Goal: Book appointment/travel/reservation

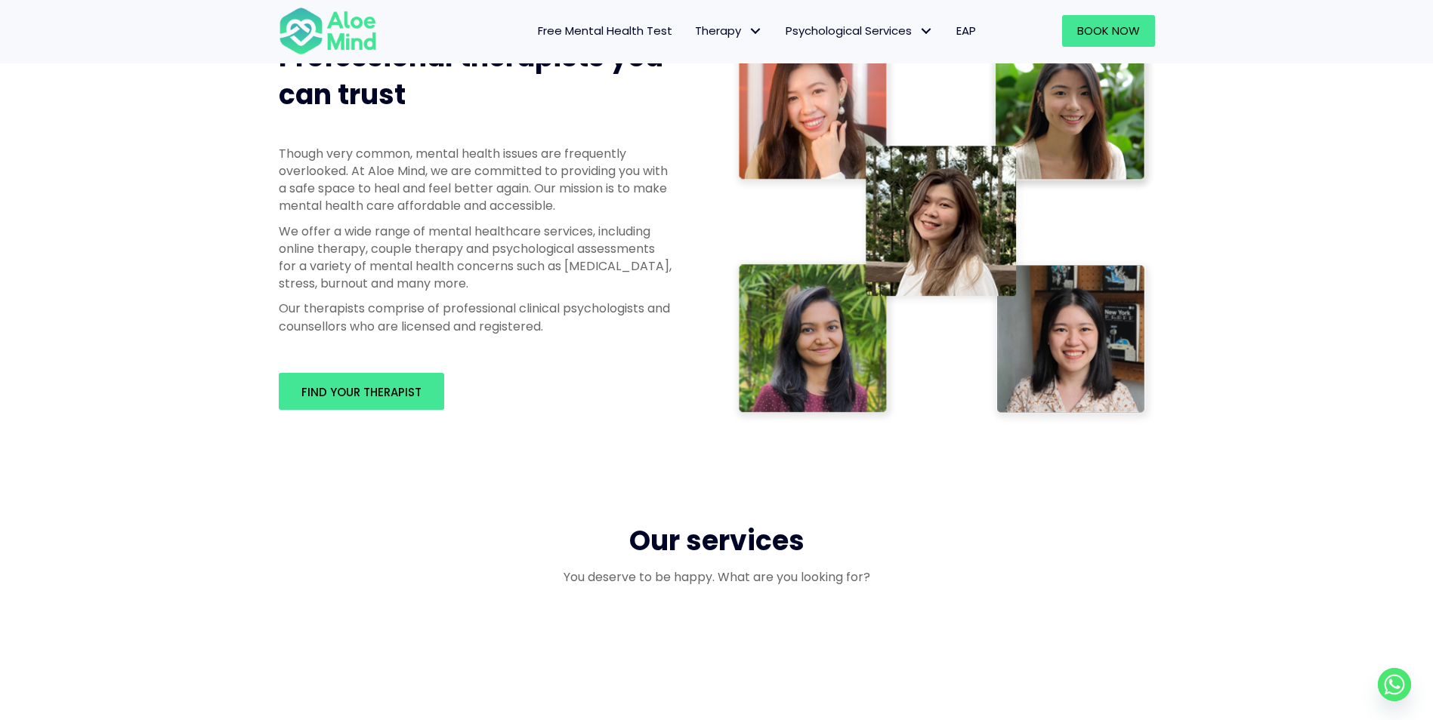
scroll to position [755, 0]
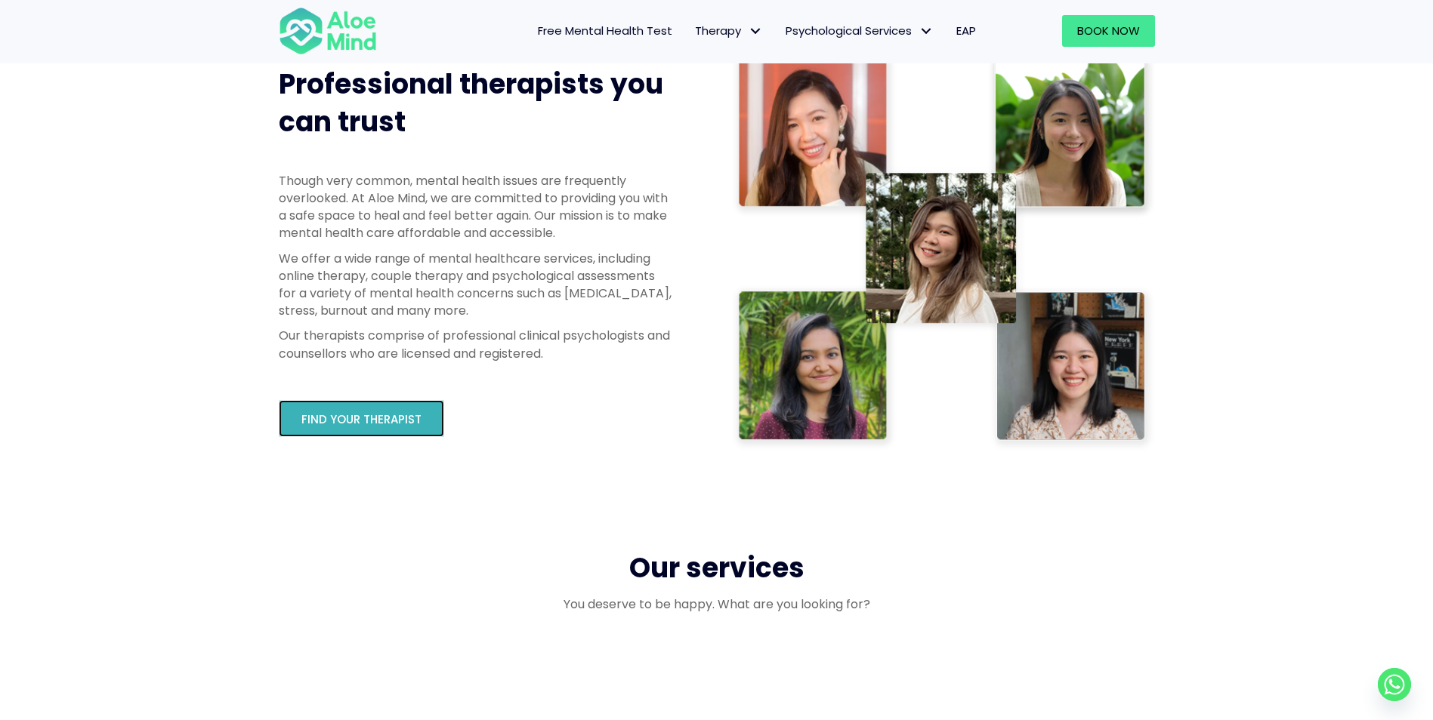
click at [329, 419] on span "Find your therapist" at bounding box center [361, 420] width 120 height 16
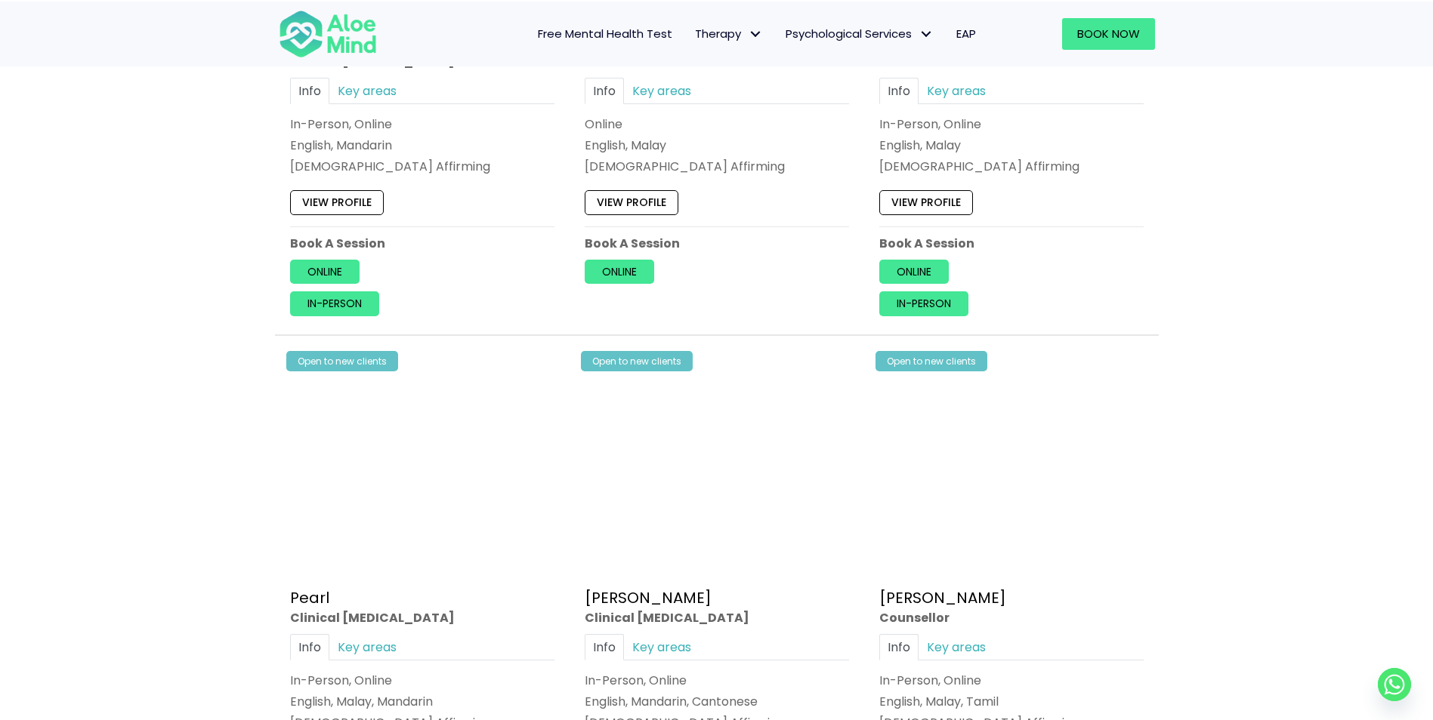
scroll to position [3927, 0]
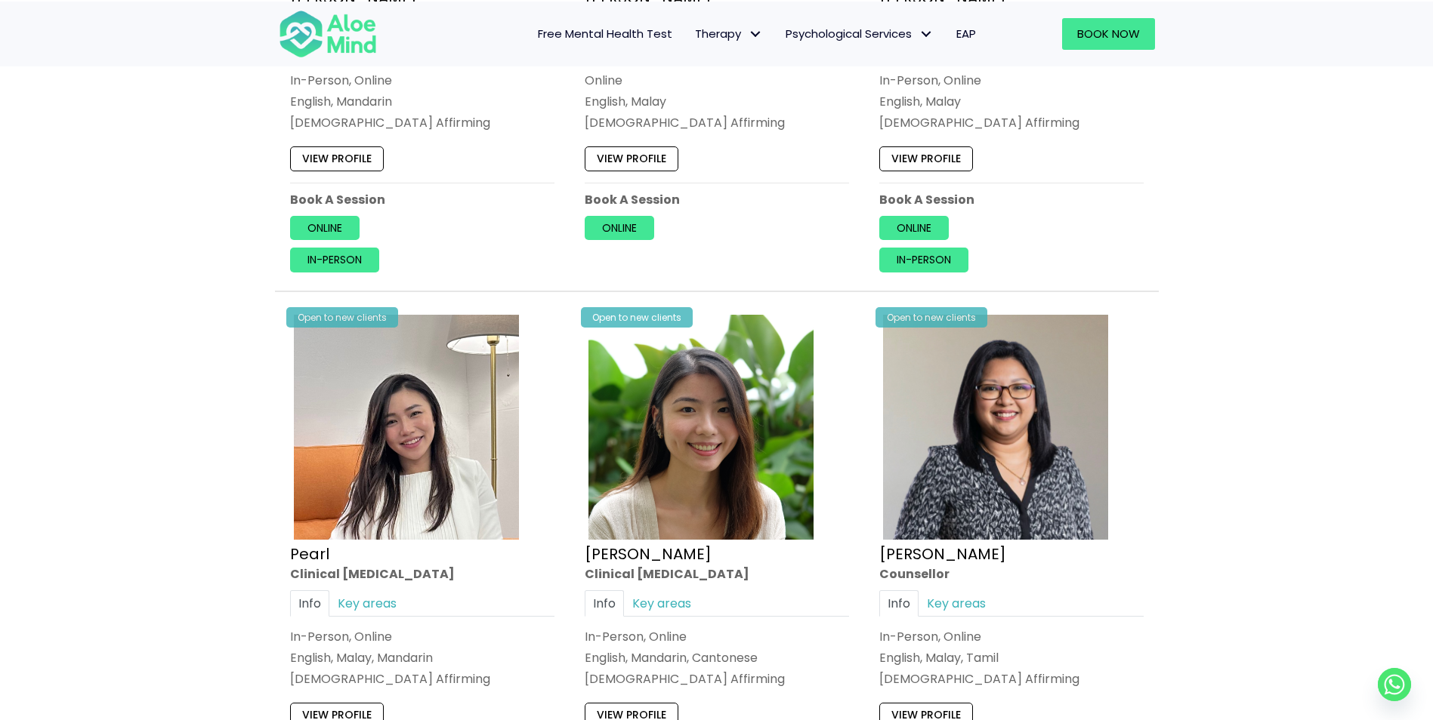
drag, startPoint x: 168, startPoint y: 372, endPoint x: 103, endPoint y: 337, distance: 73.7
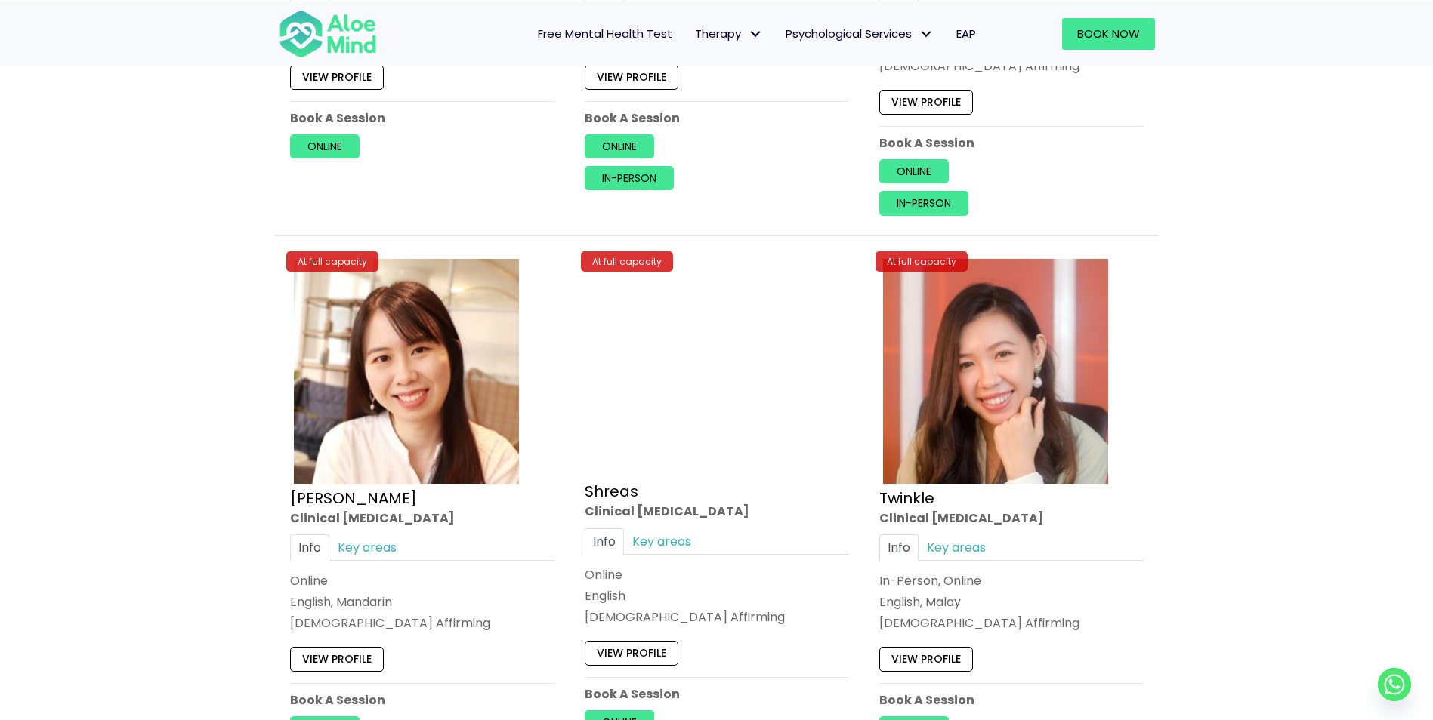
scroll to position [5664, 0]
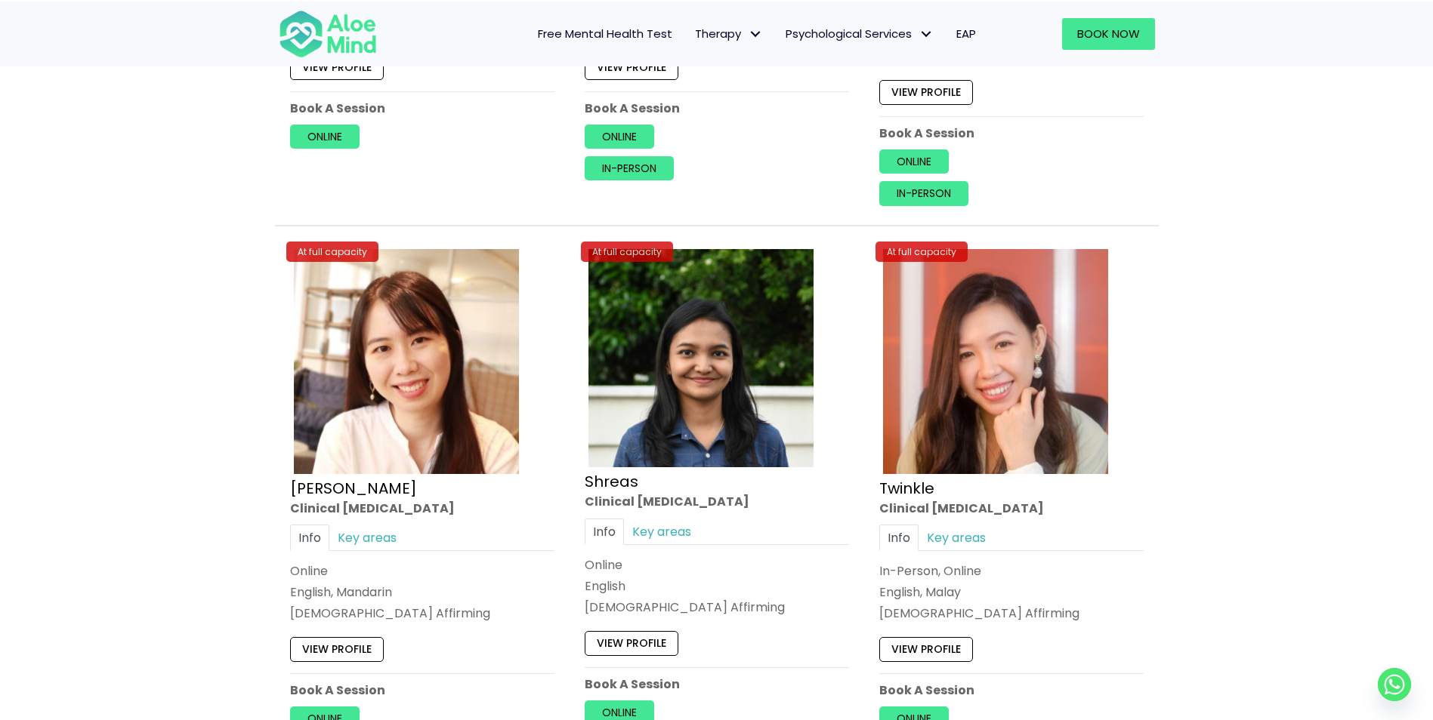
drag, startPoint x: 103, startPoint y: 337, endPoint x: 97, endPoint y: 326, distance: 12.2
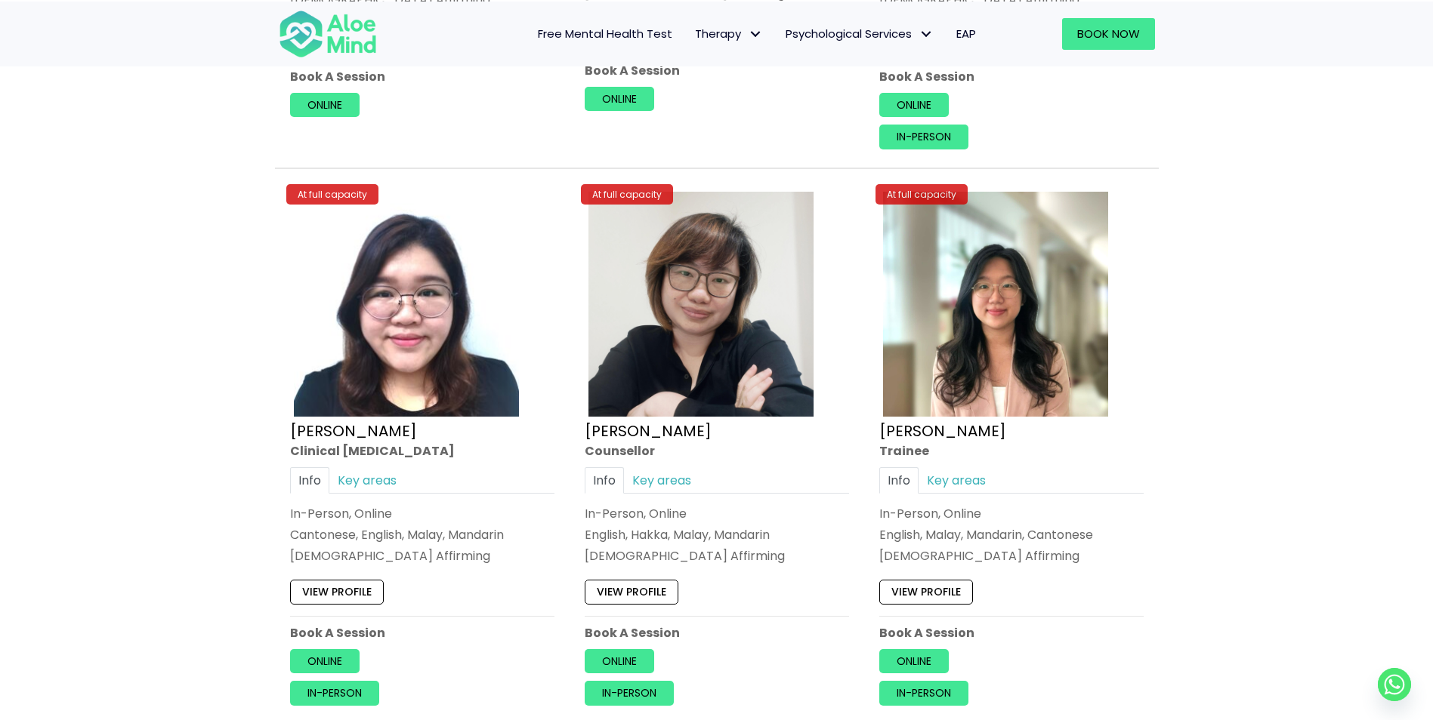
scroll to position [6344, 0]
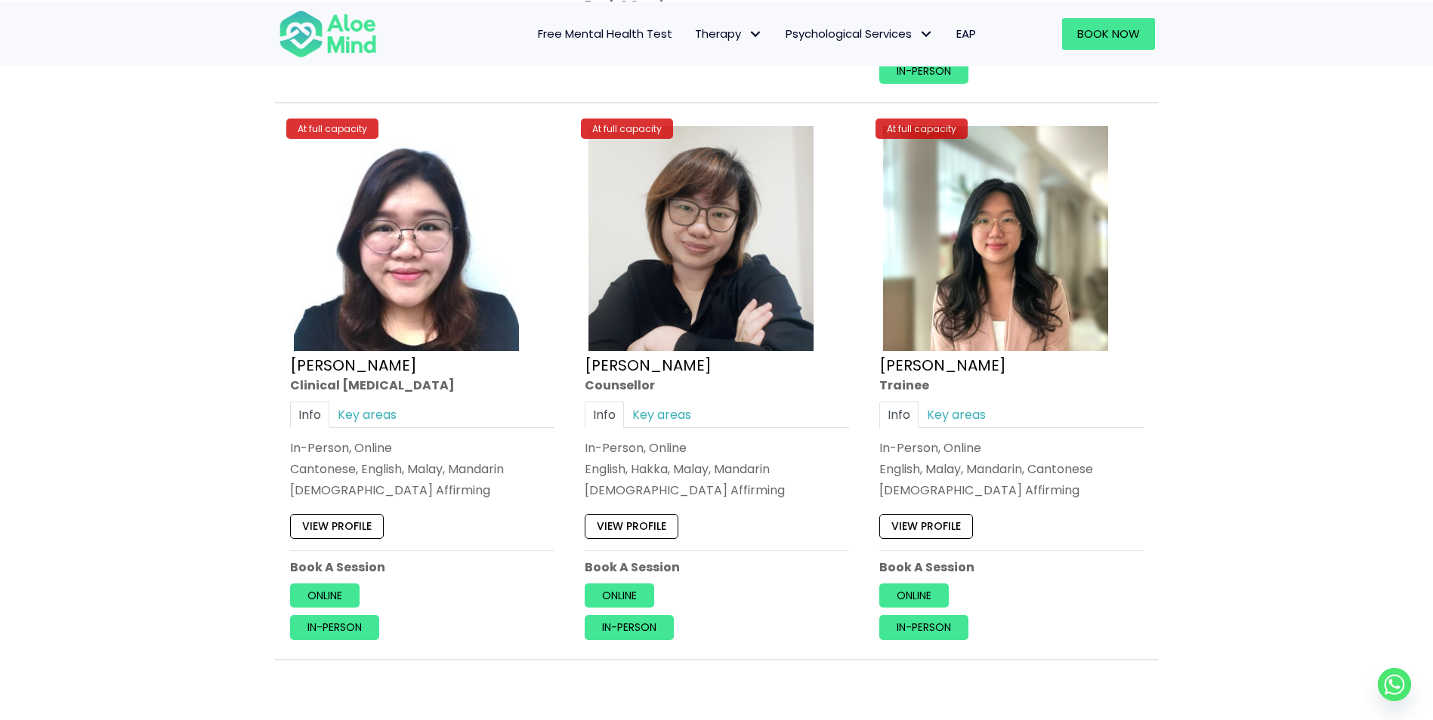
drag, startPoint x: 95, startPoint y: 328, endPoint x: 88, endPoint y: 315, distance: 14.5
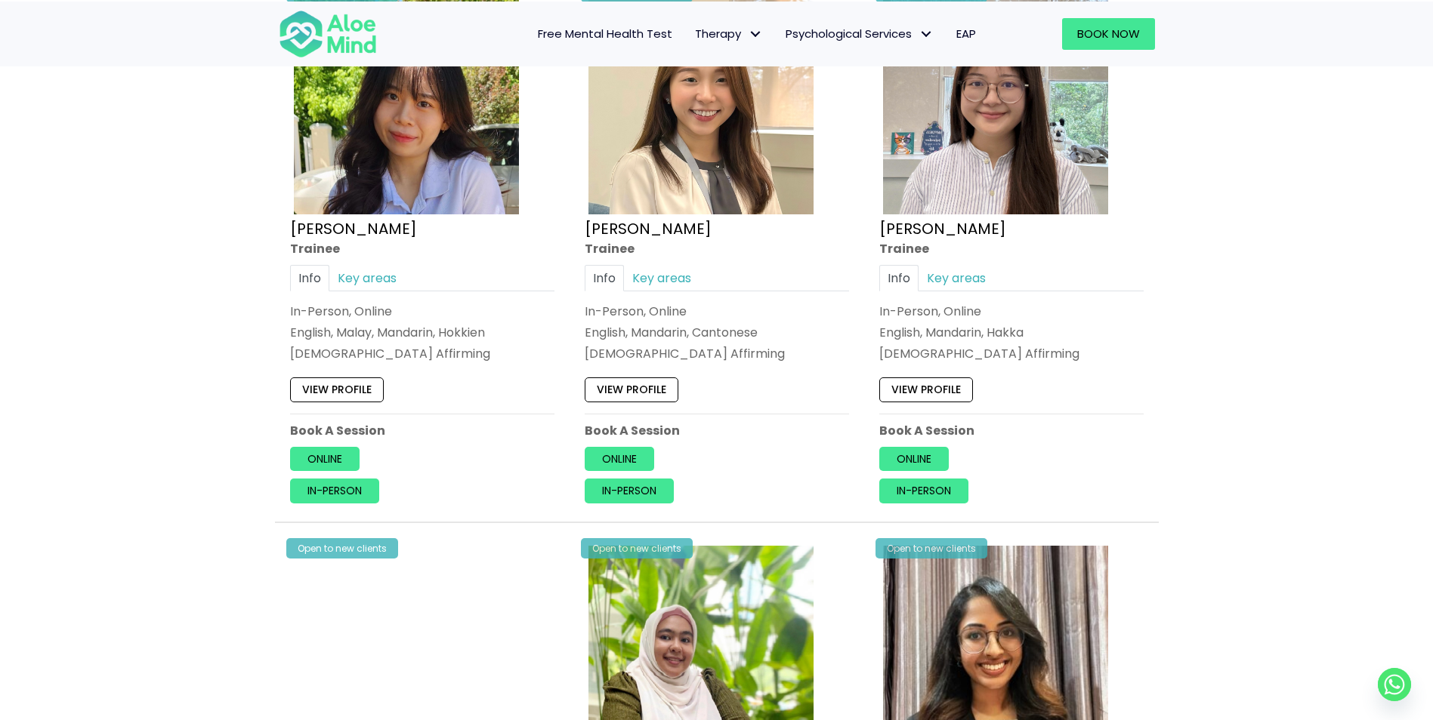
scroll to position [906, 0]
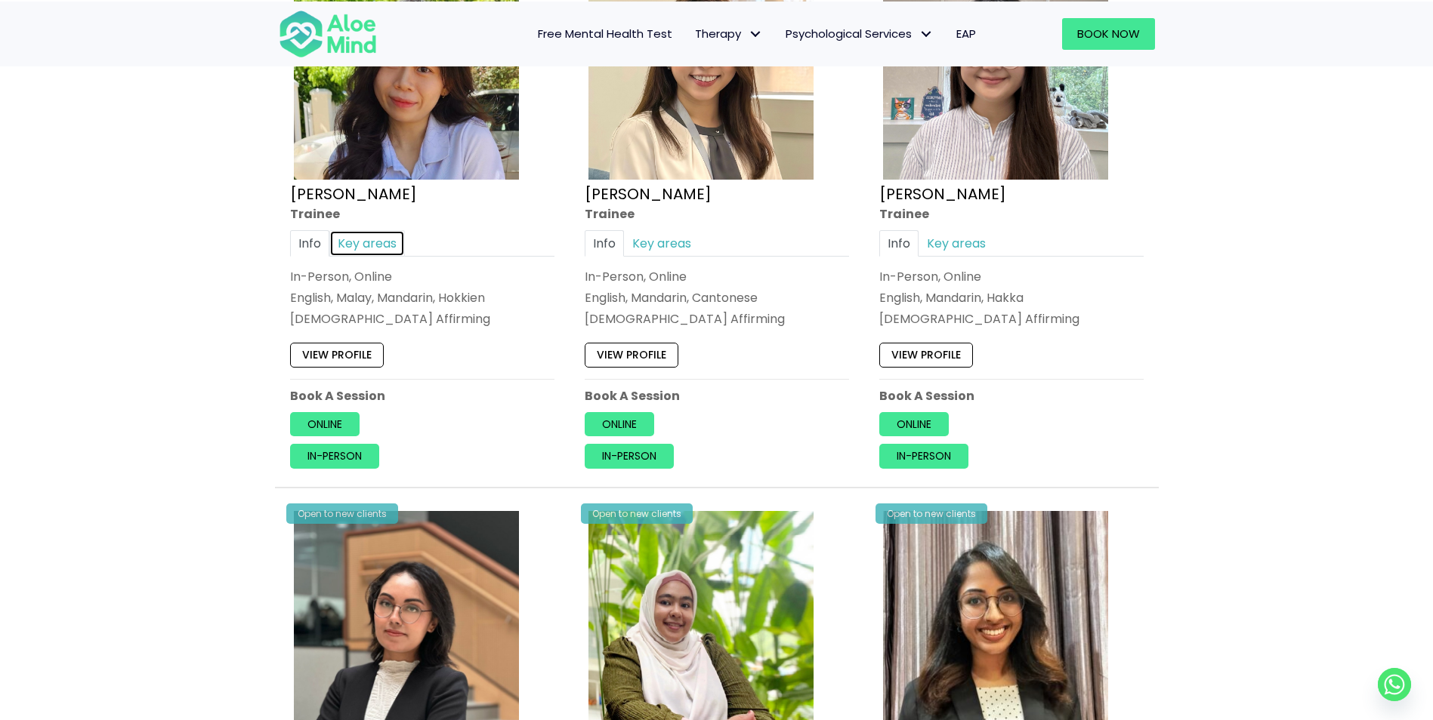
click at [336, 236] on link "Key areas" at bounding box center [367, 243] width 76 height 26
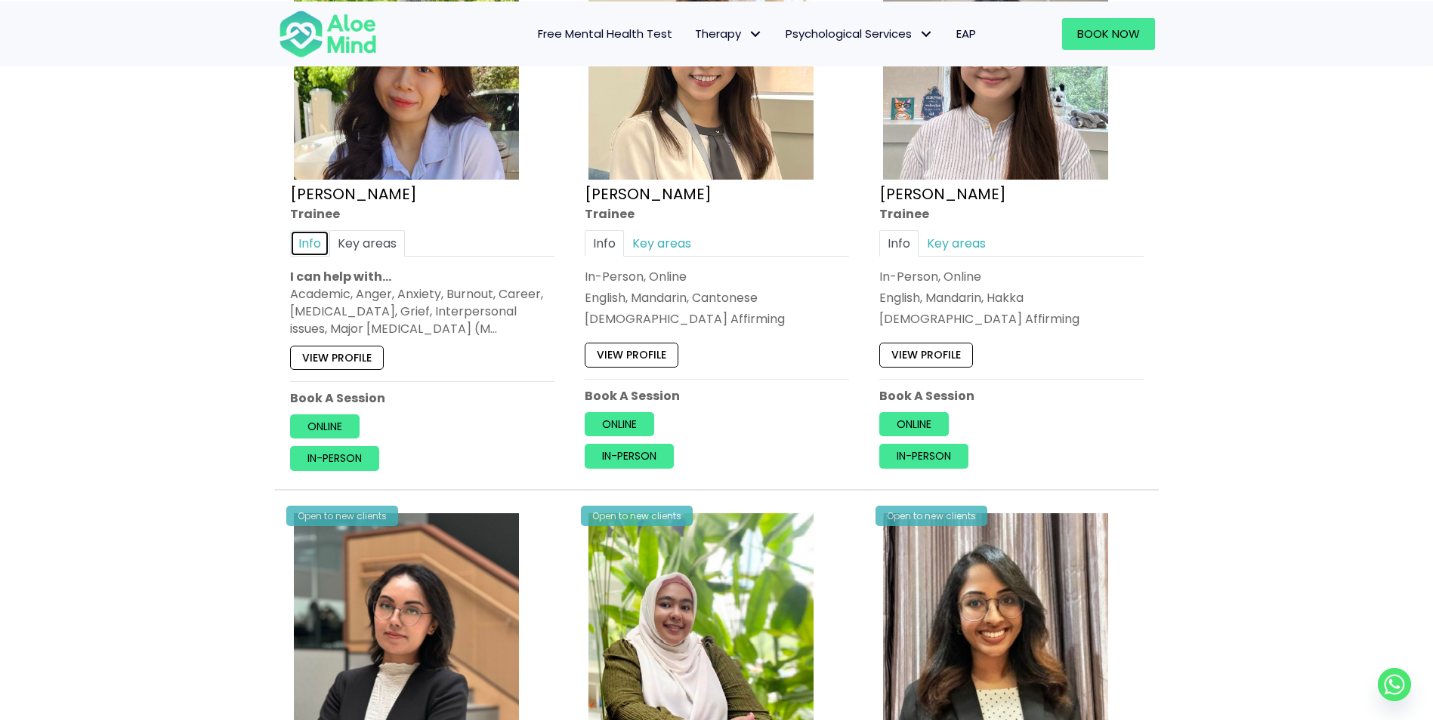
click at [306, 242] on link "Info" at bounding box center [309, 243] width 39 height 26
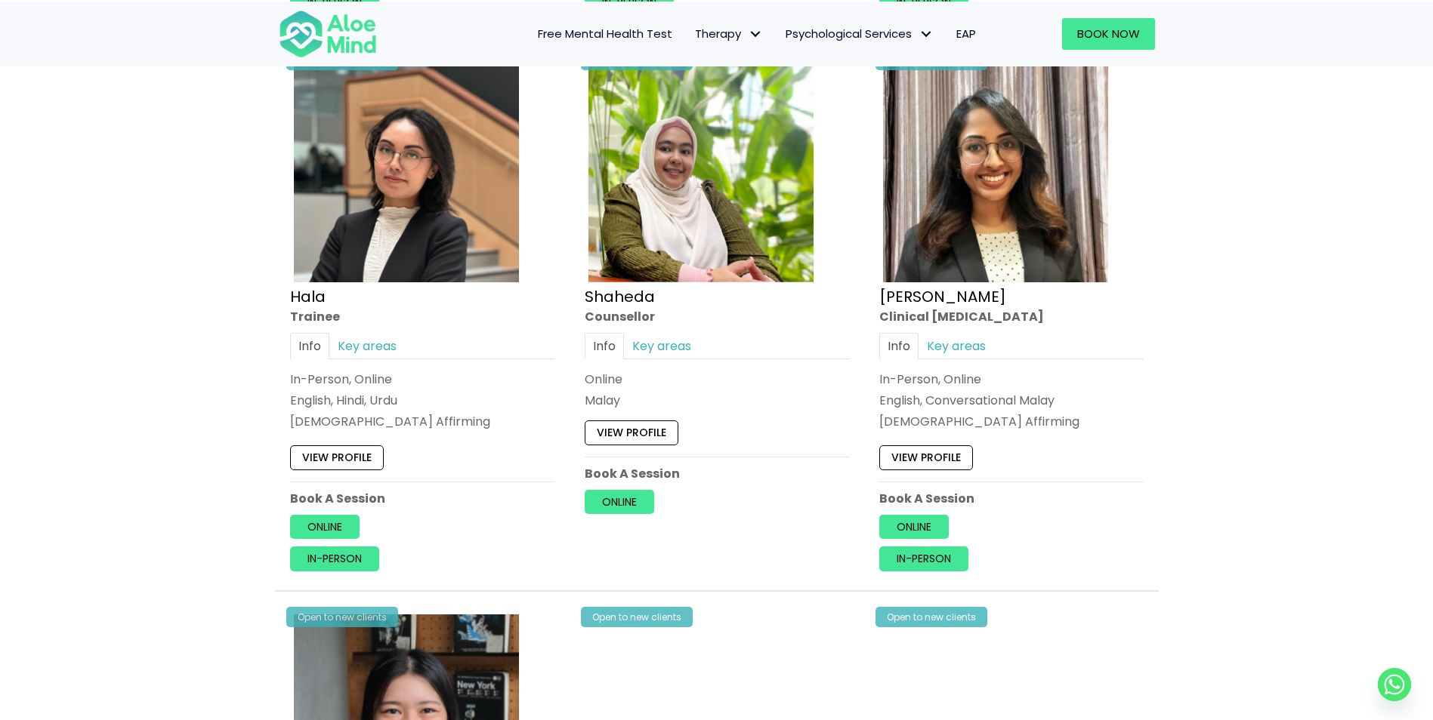
scroll to position [1359, 0]
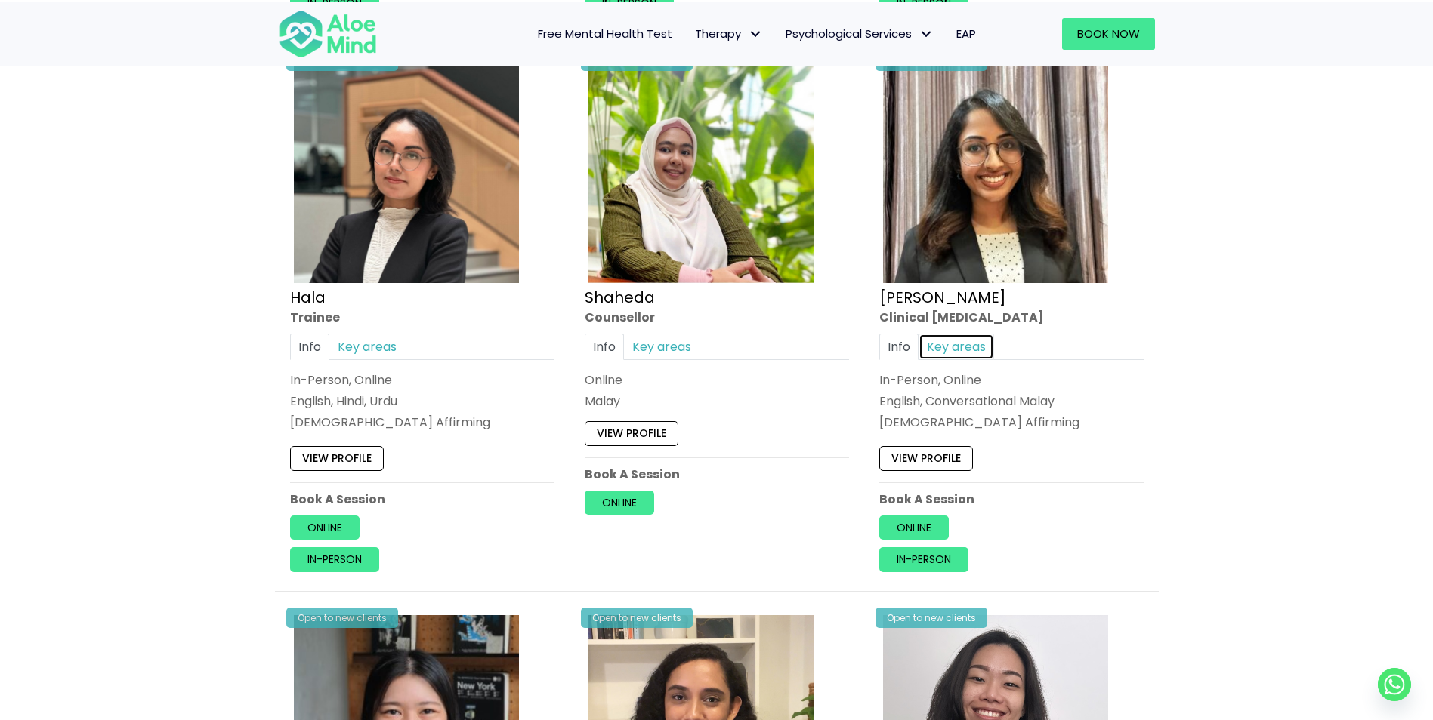
click at [950, 335] on link "Key areas" at bounding box center [956, 347] width 76 height 26
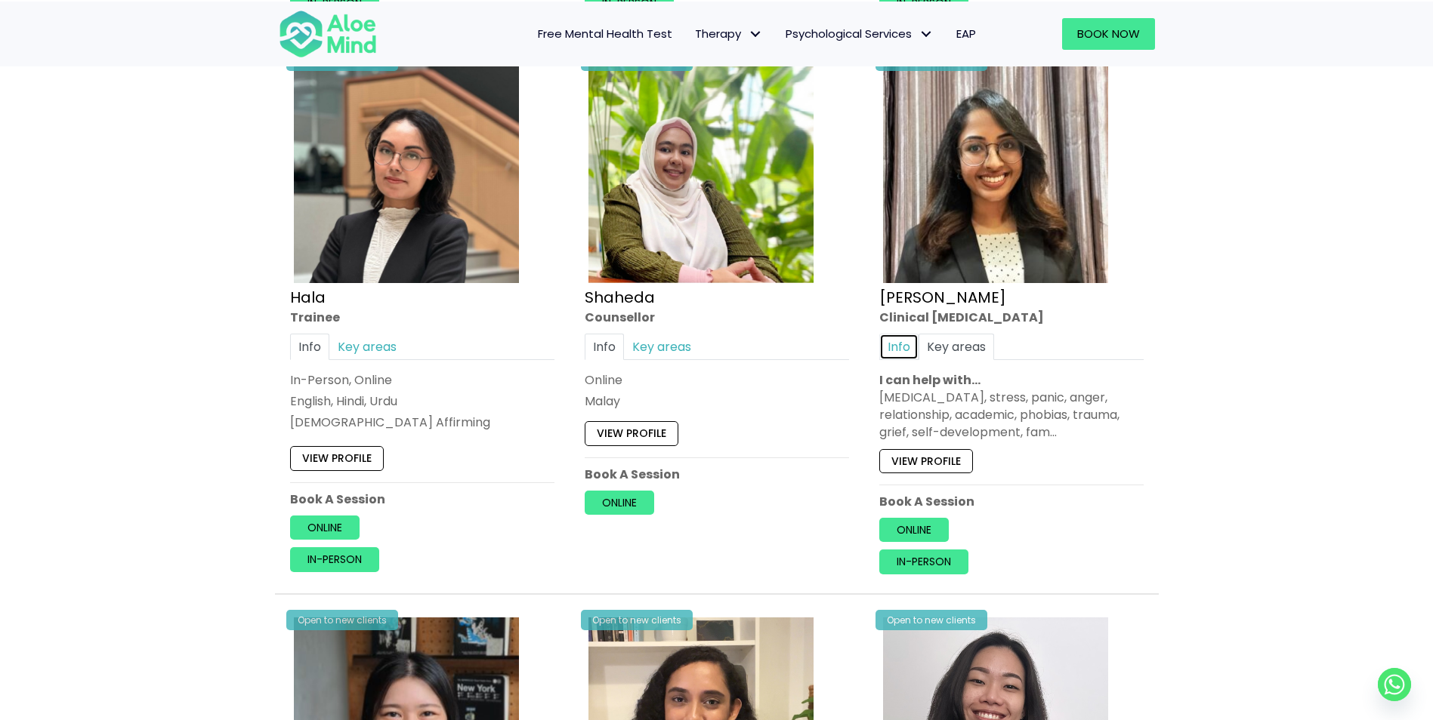
click at [909, 344] on link "Info" at bounding box center [898, 347] width 39 height 26
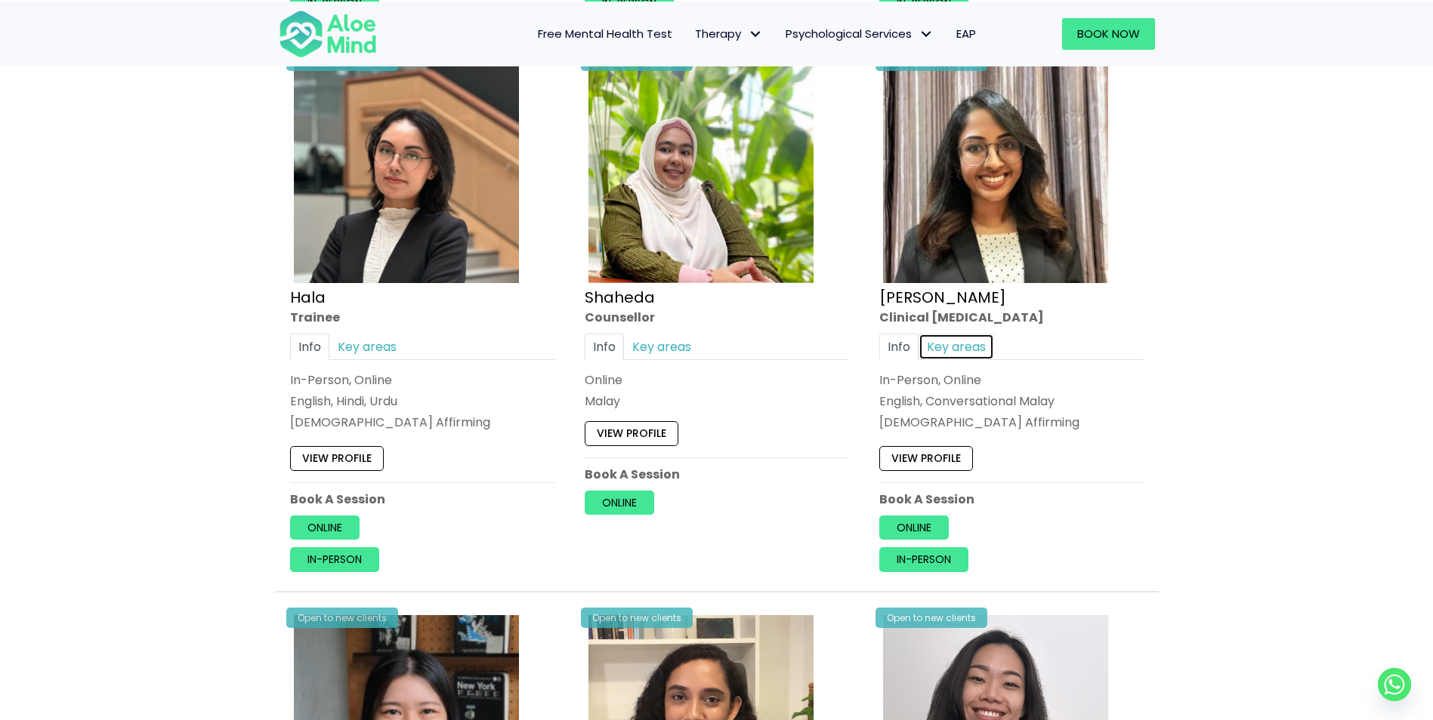
click at [940, 343] on link "Key areas" at bounding box center [956, 347] width 76 height 26
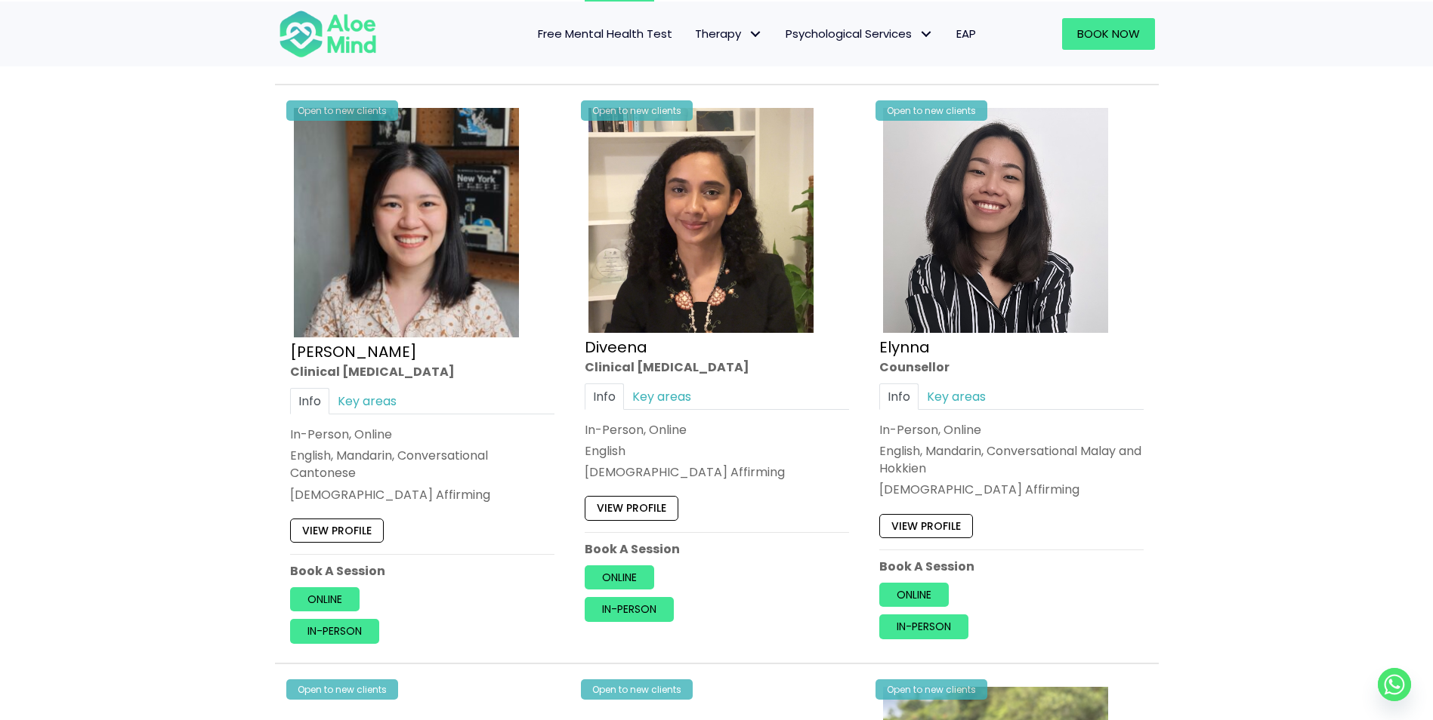
scroll to position [1896, 0]
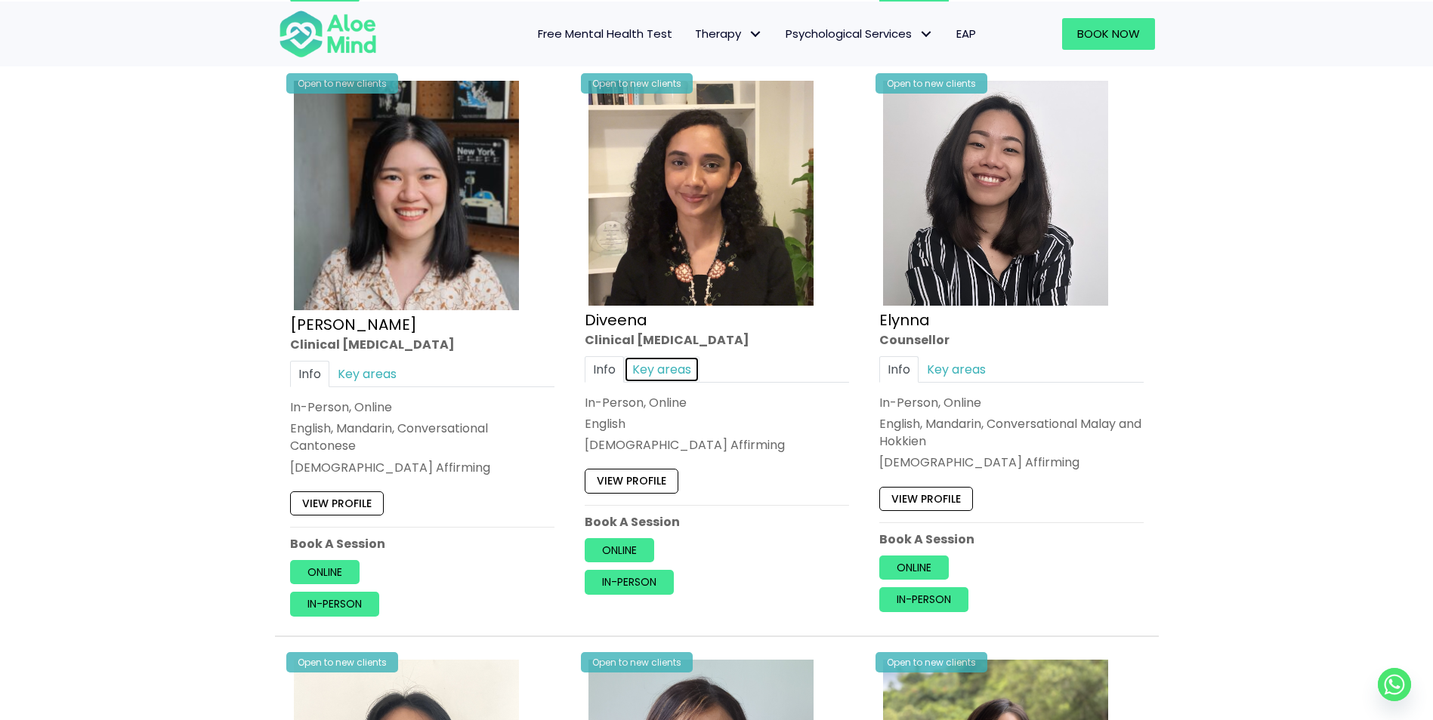
click at [639, 365] on link "Key areas" at bounding box center [662, 369] width 76 height 26
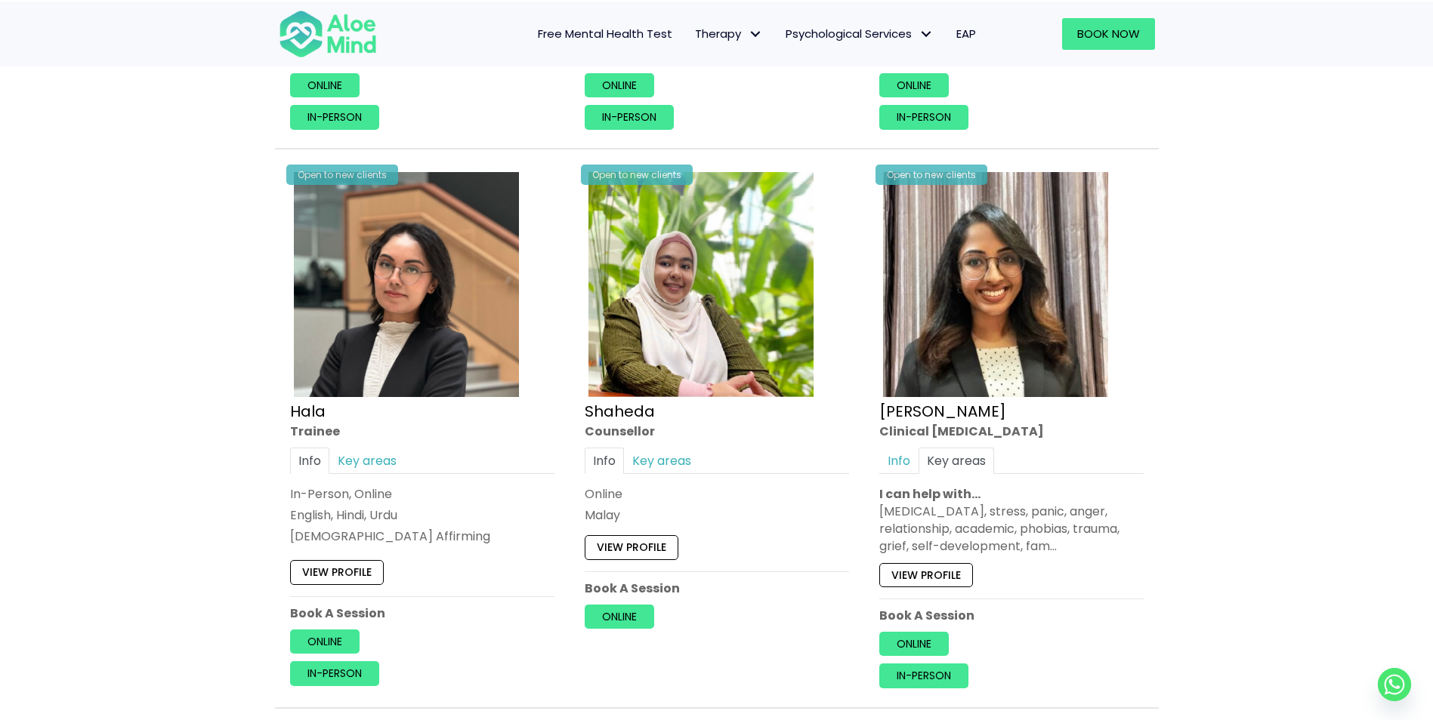
scroll to position [1217, 0]
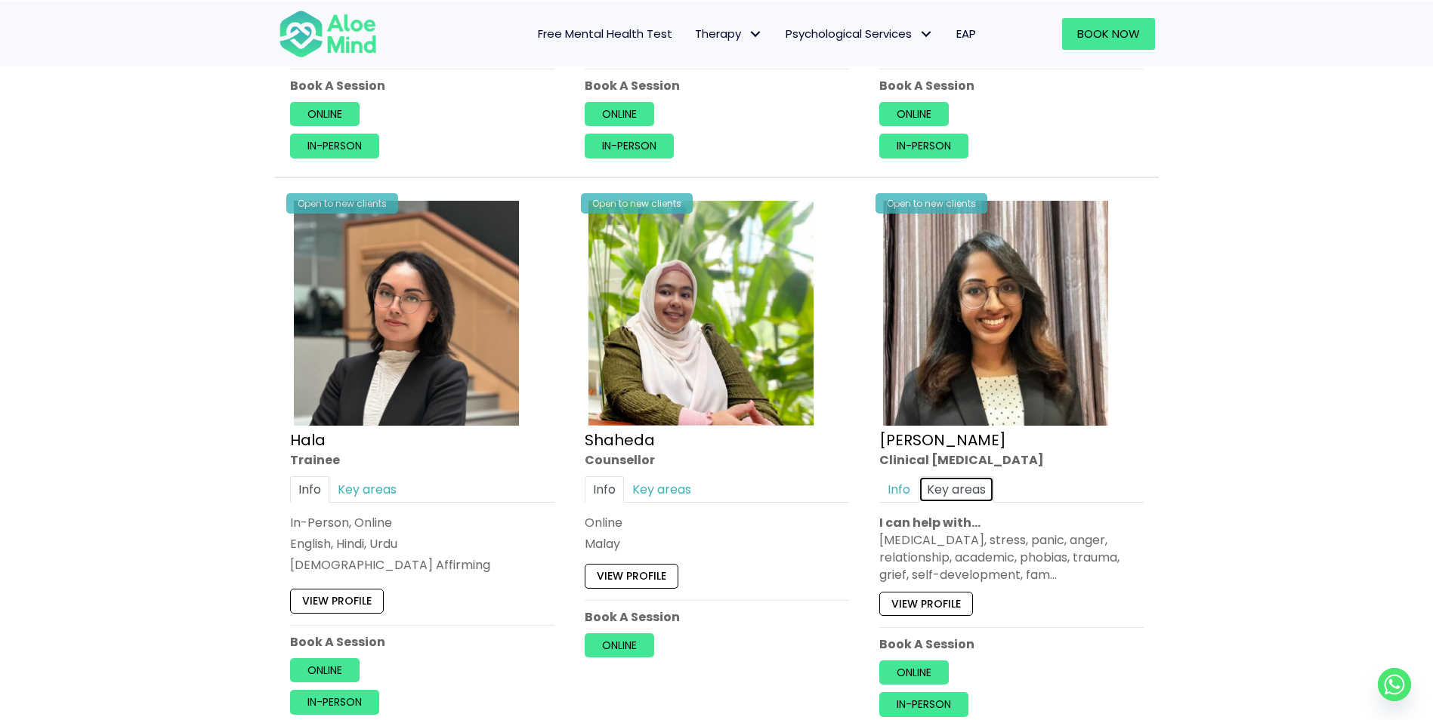
click at [986, 483] on link "Key areas" at bounding box center [956, 490] width 76 height 26
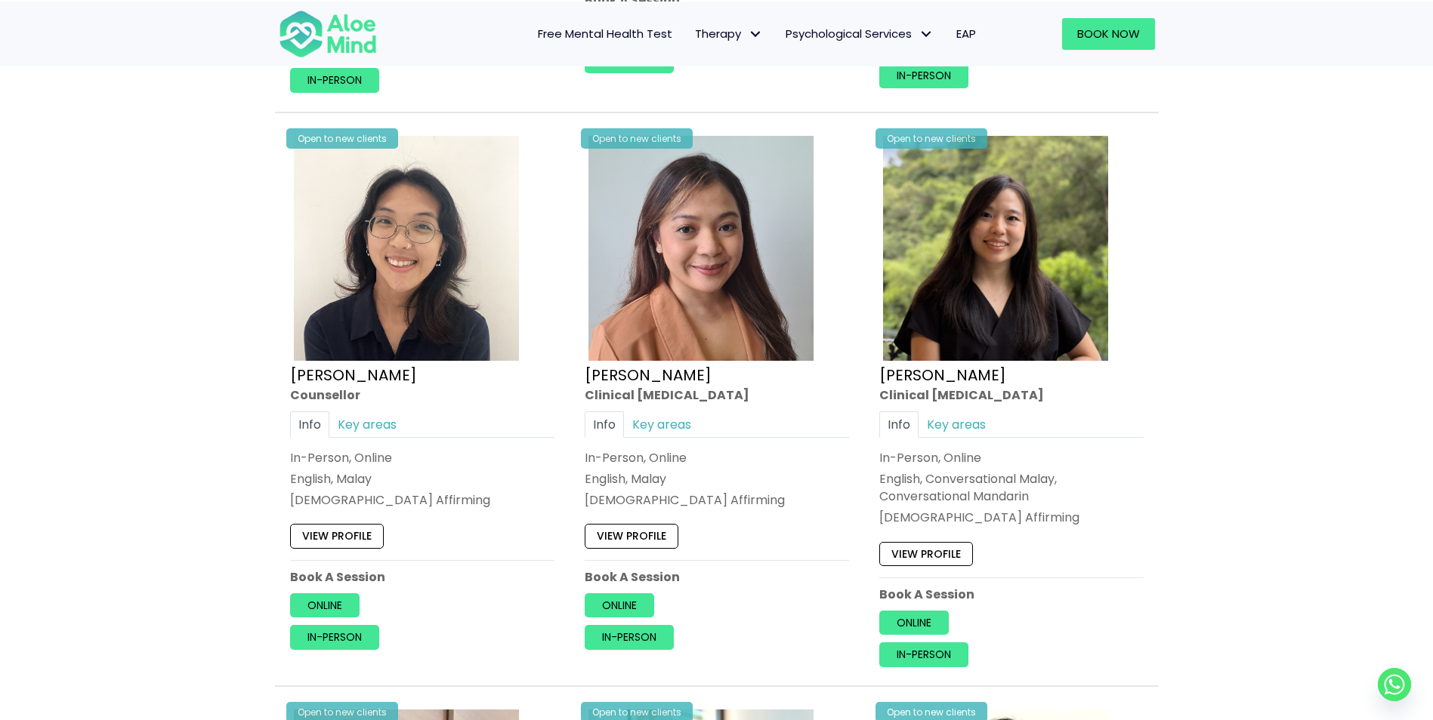
scroll to position [2425, 0]
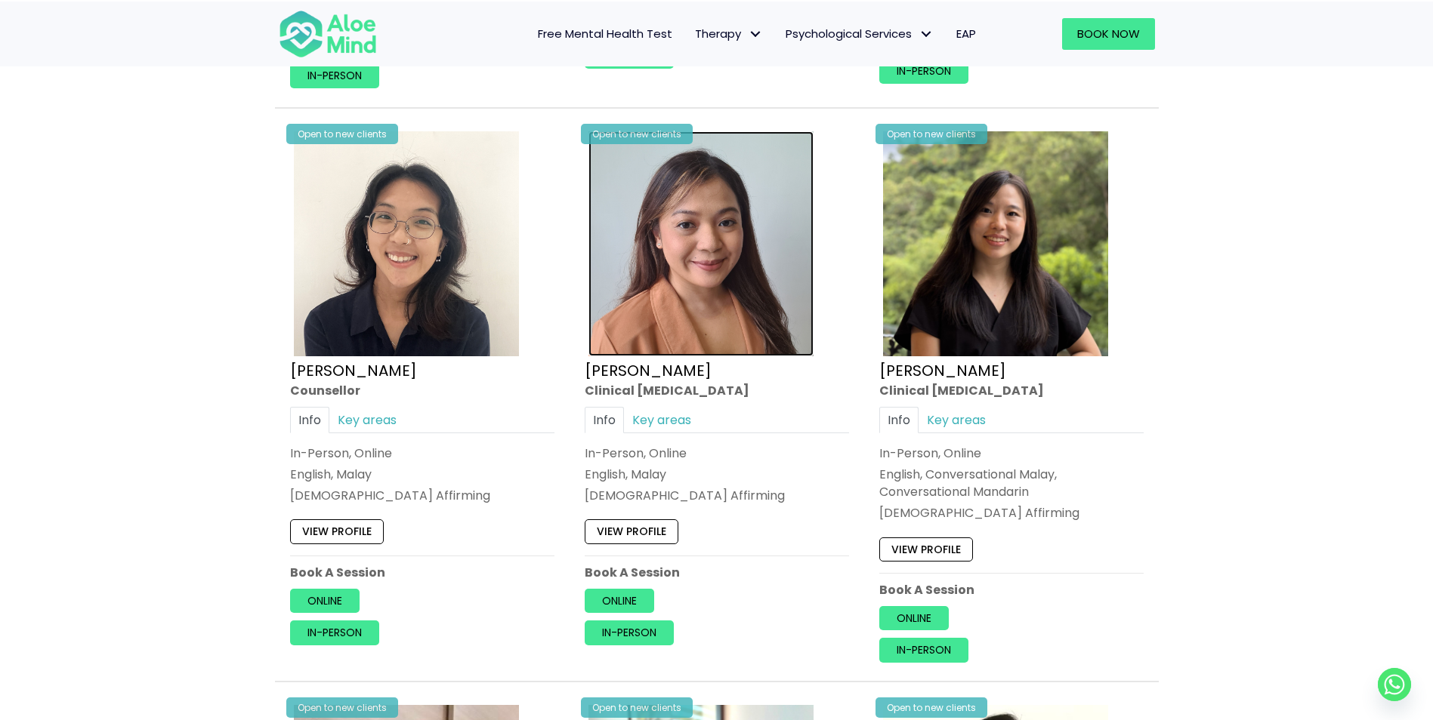
click at [716, 322] on img at bounding box center [700, 243] width 225 height 225
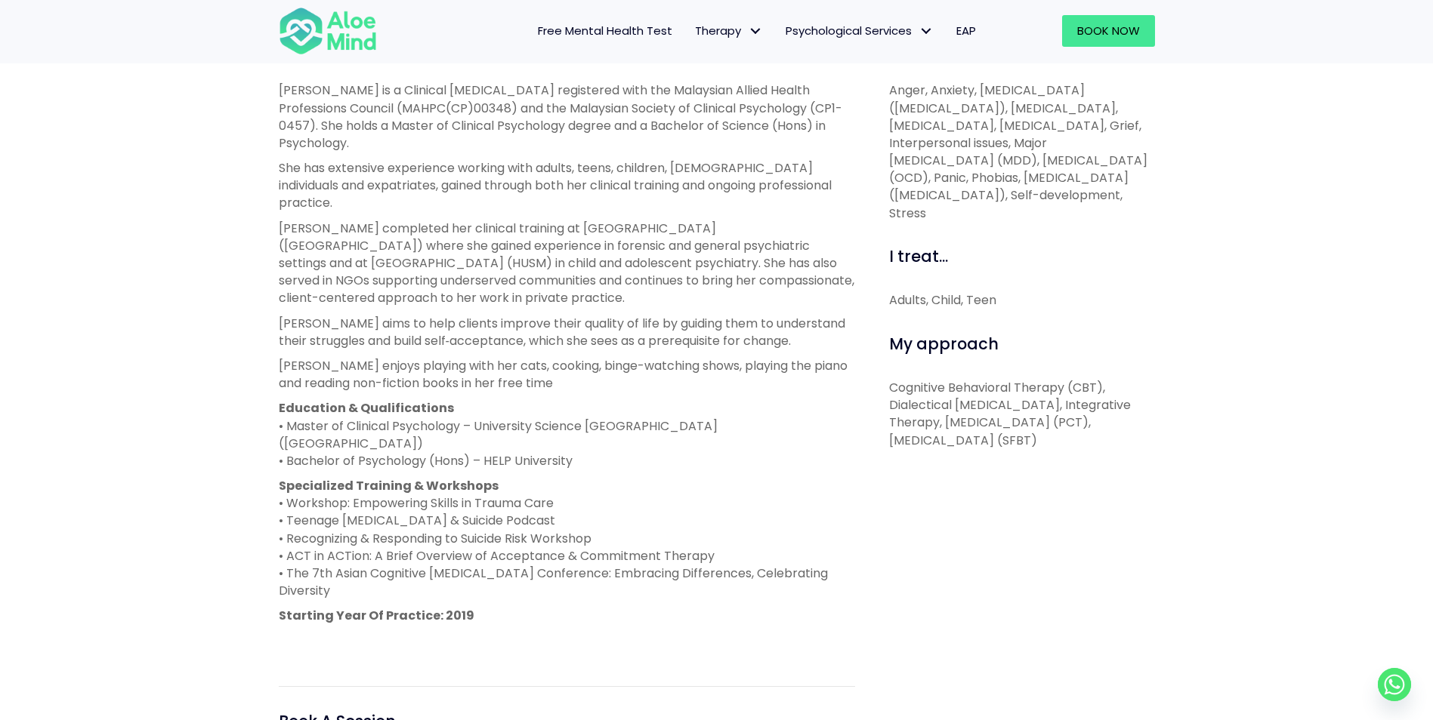
scroll to position [529, 0]
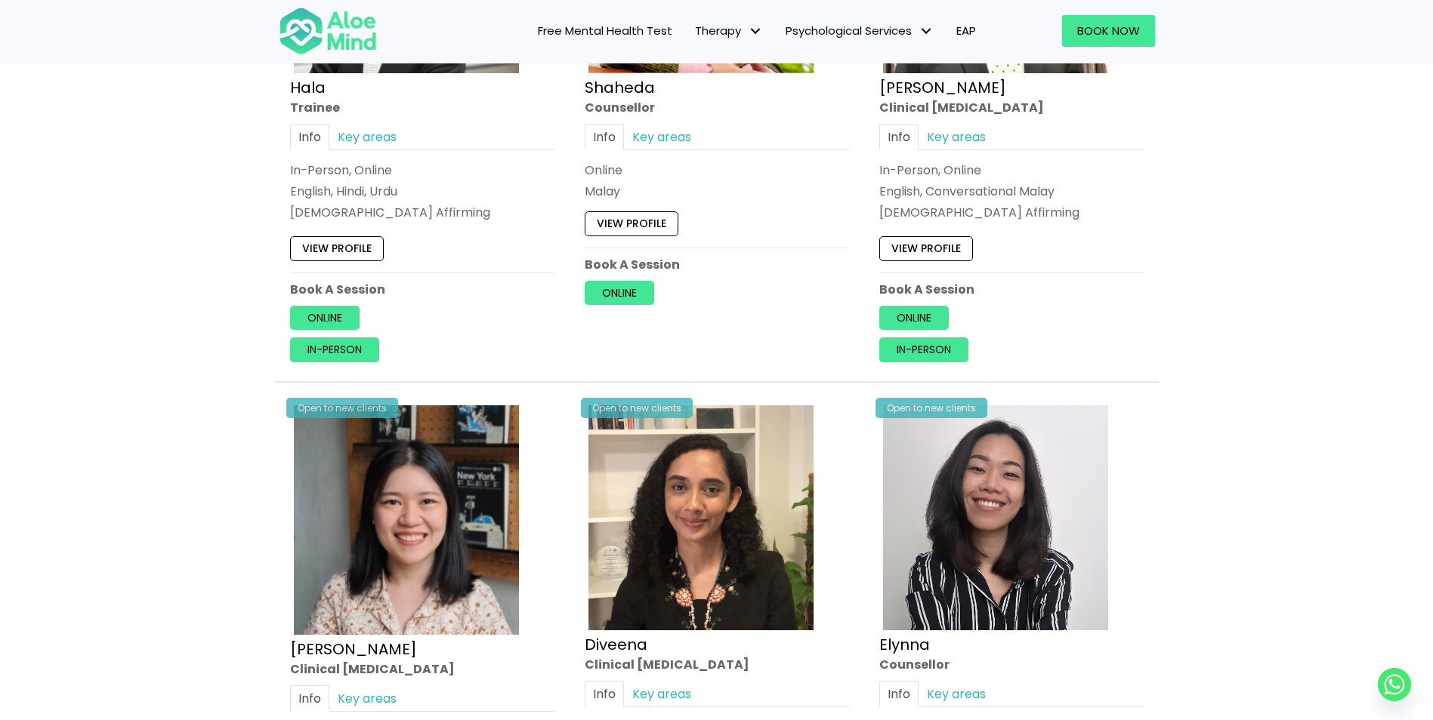
scroll to position [1368, 0]
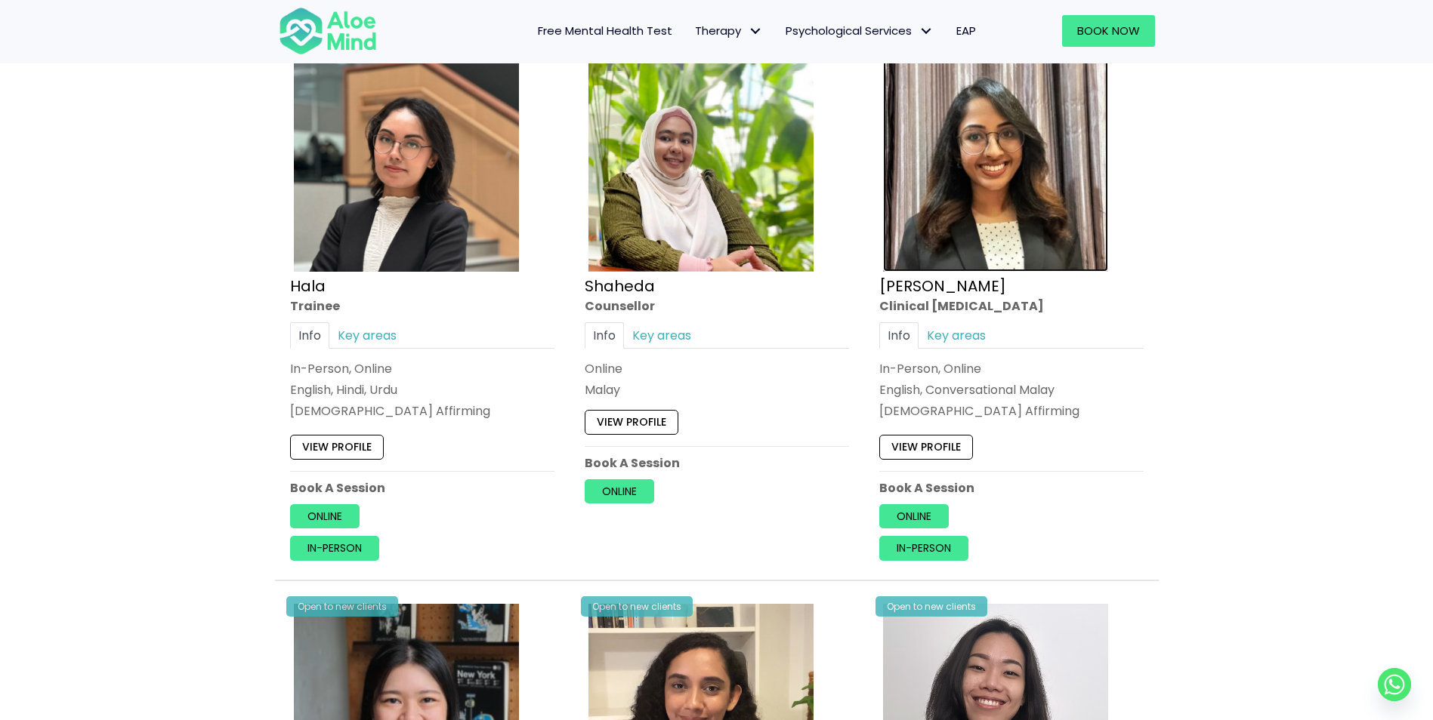
click at [944, 237] on img at bounding box center [995, 159] width 225 height 225
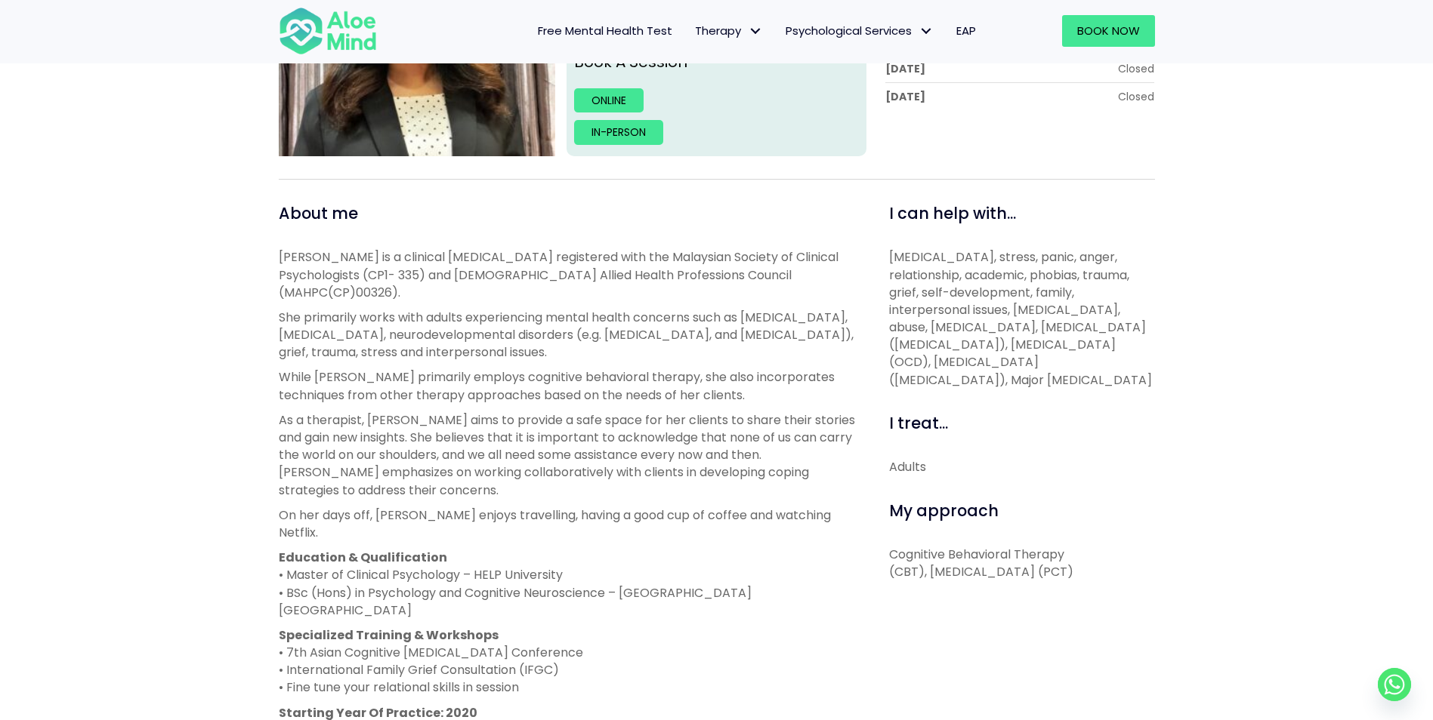
scroll to position [378, 0]
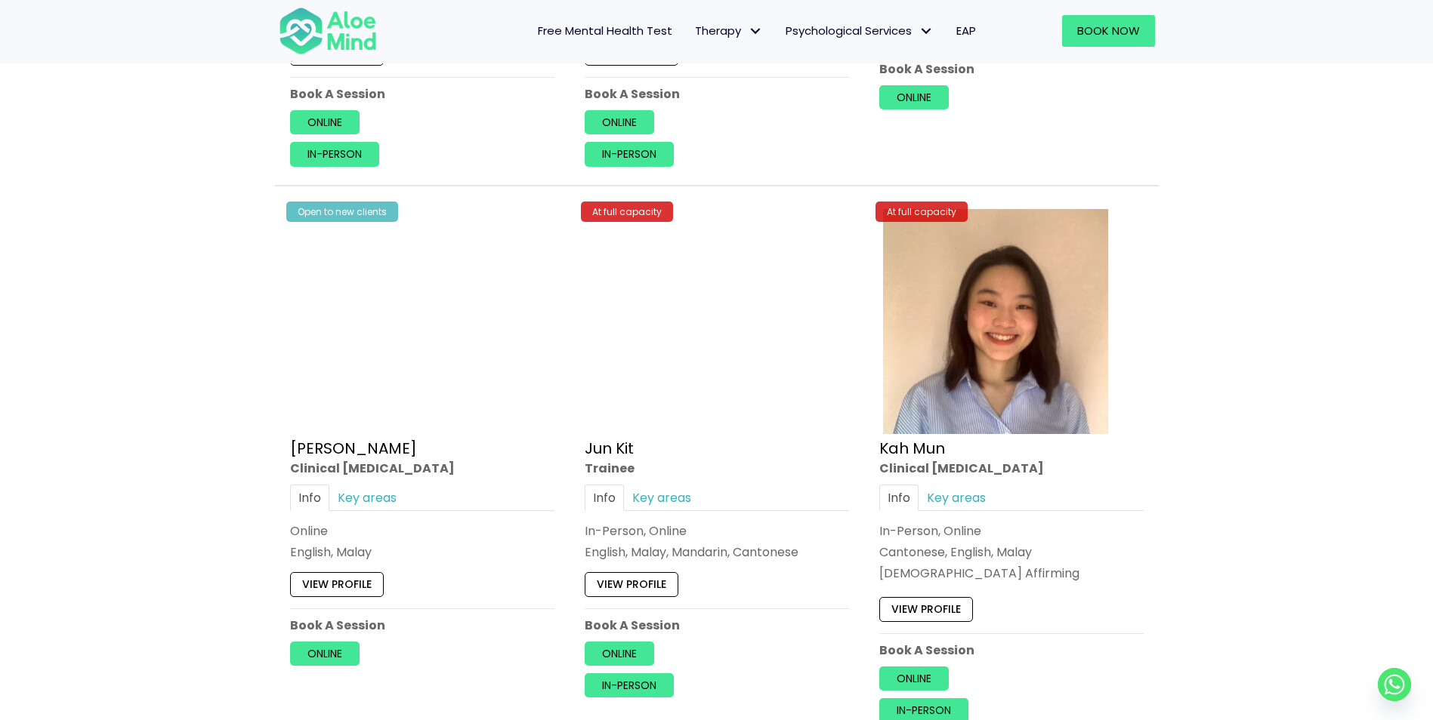
scroll to position [5068, 0]
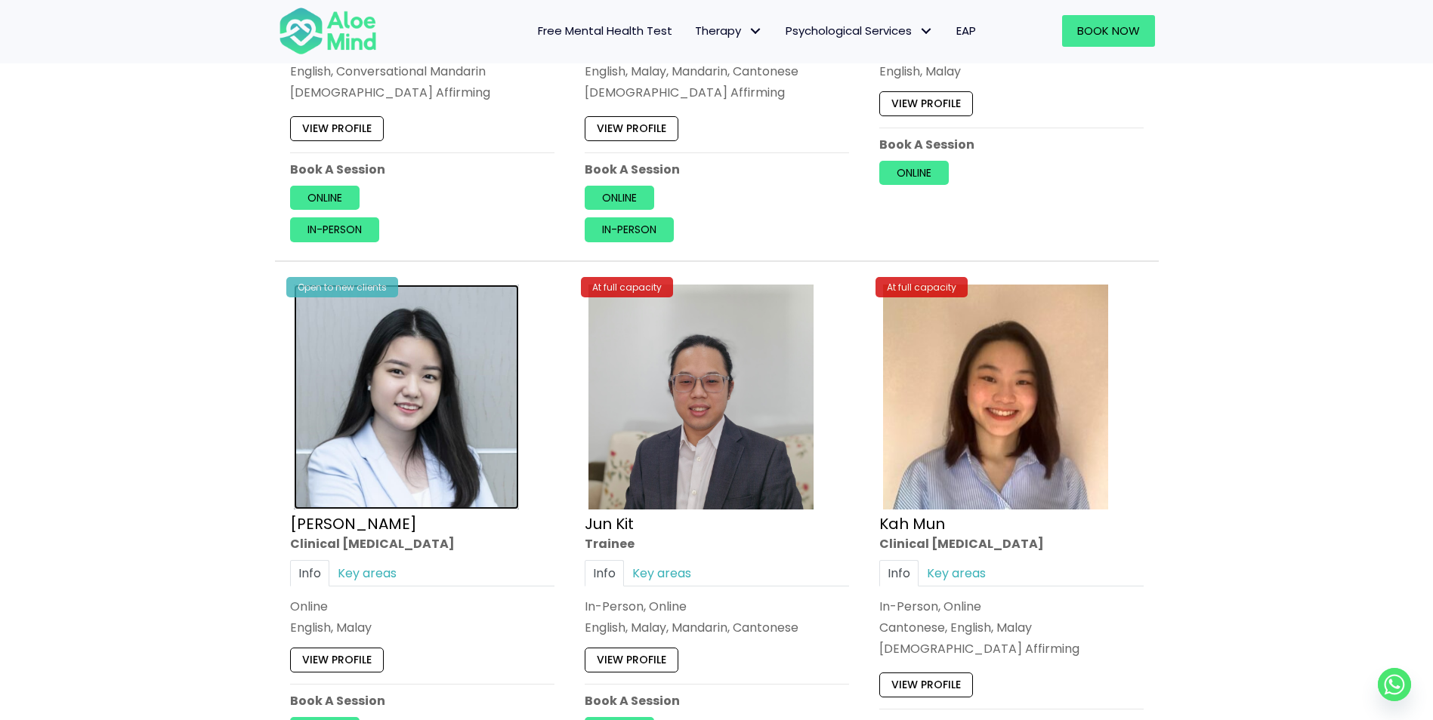
click at [433, 389] on img at bounding box center [406, 397] width 225 height 225
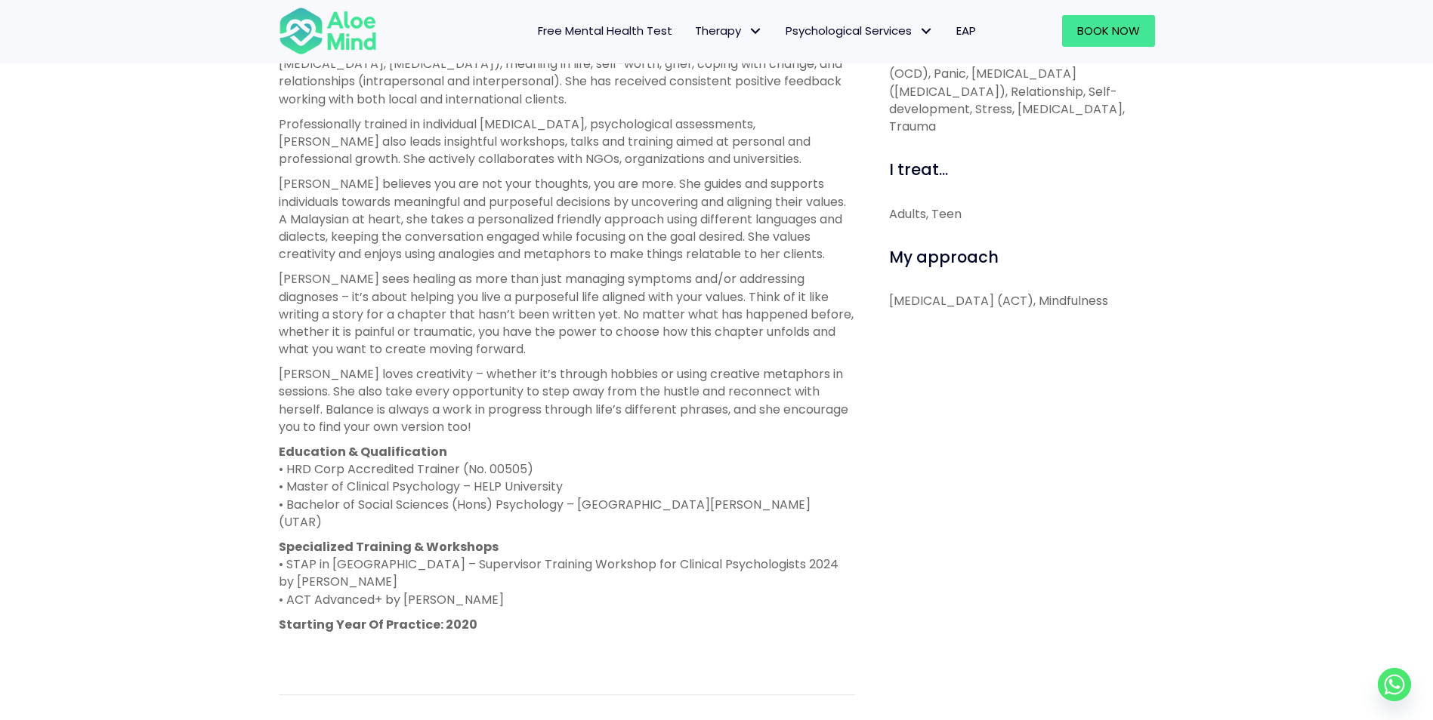
scroll to position [755, 0]
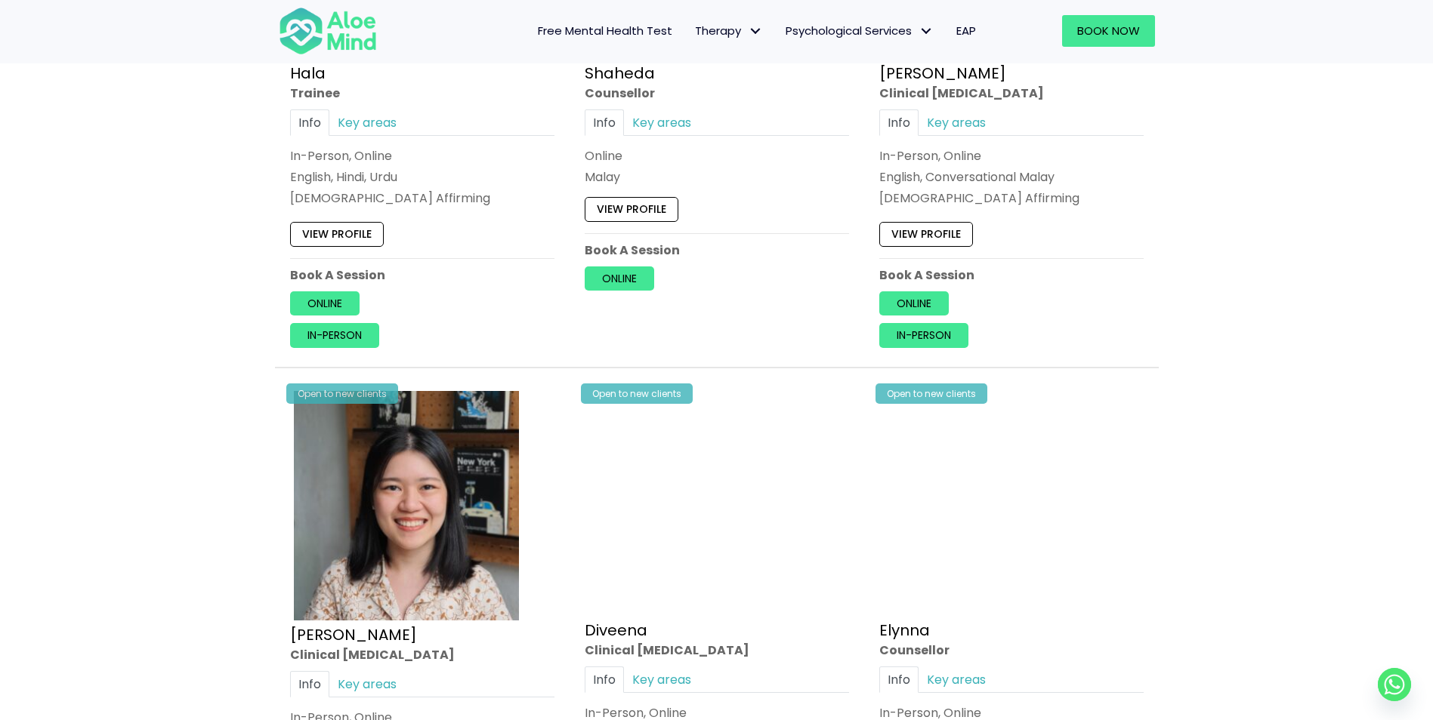
scroll to position [1368, 0]
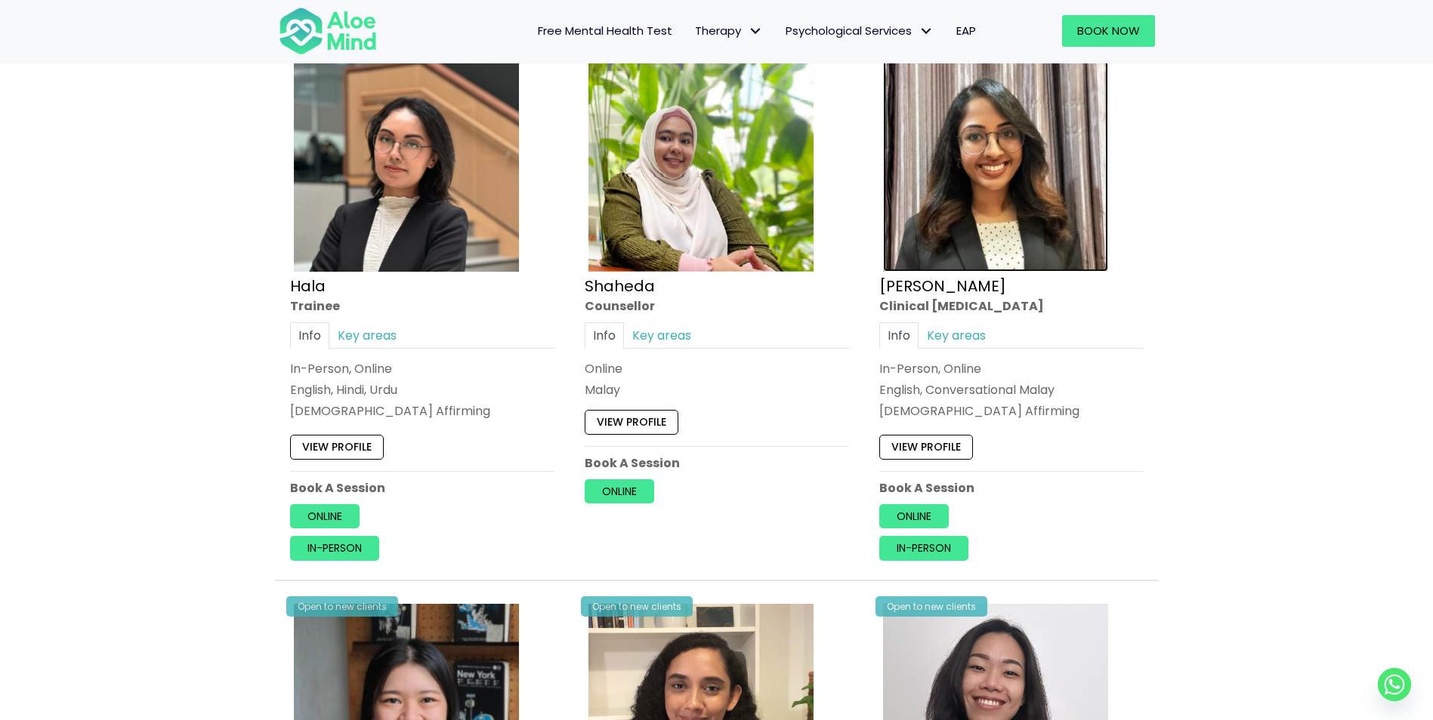
click at [1032, 211] on img at bounding box center [995, 159] width 225 height 225
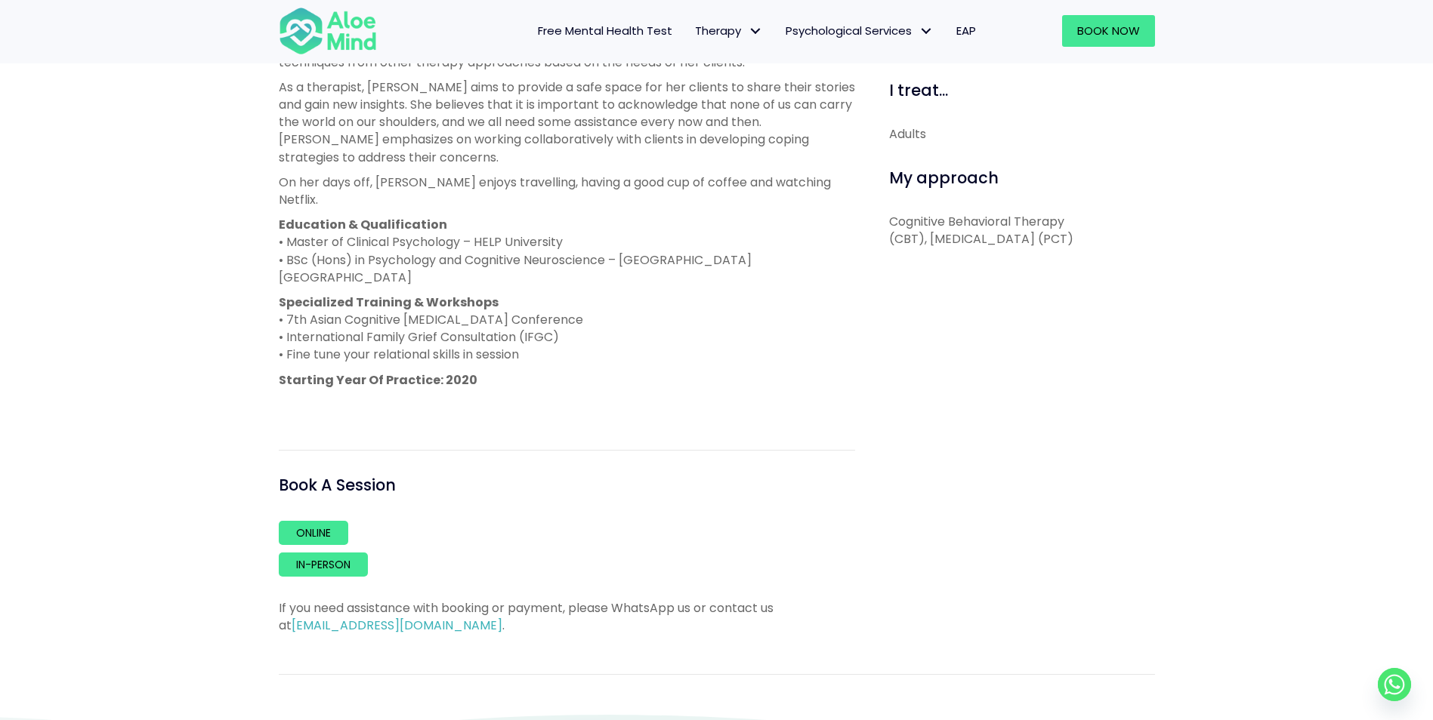
scroll to position [755, 0]
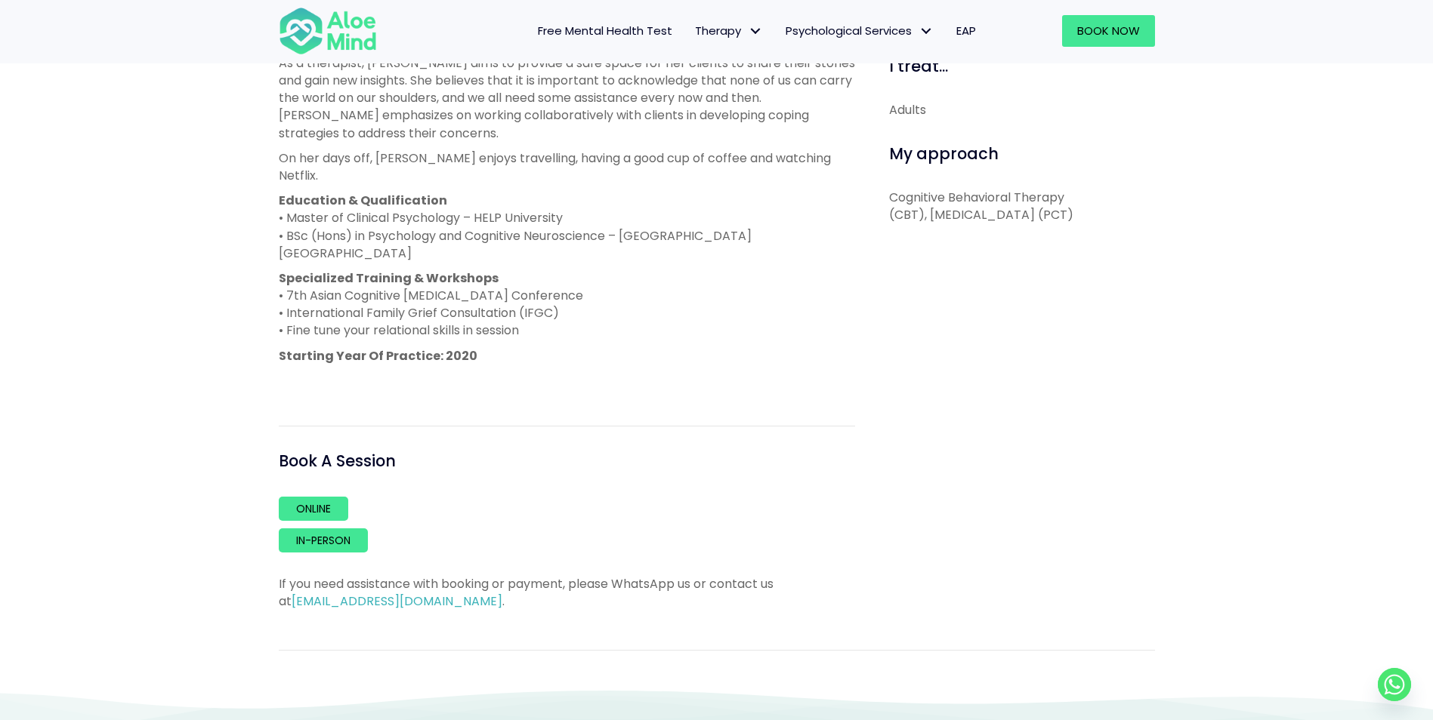
drag, startPoint x: 476, startPoint y: 162, endPoint x: 482, endPoint y: 155, distance: 9.1
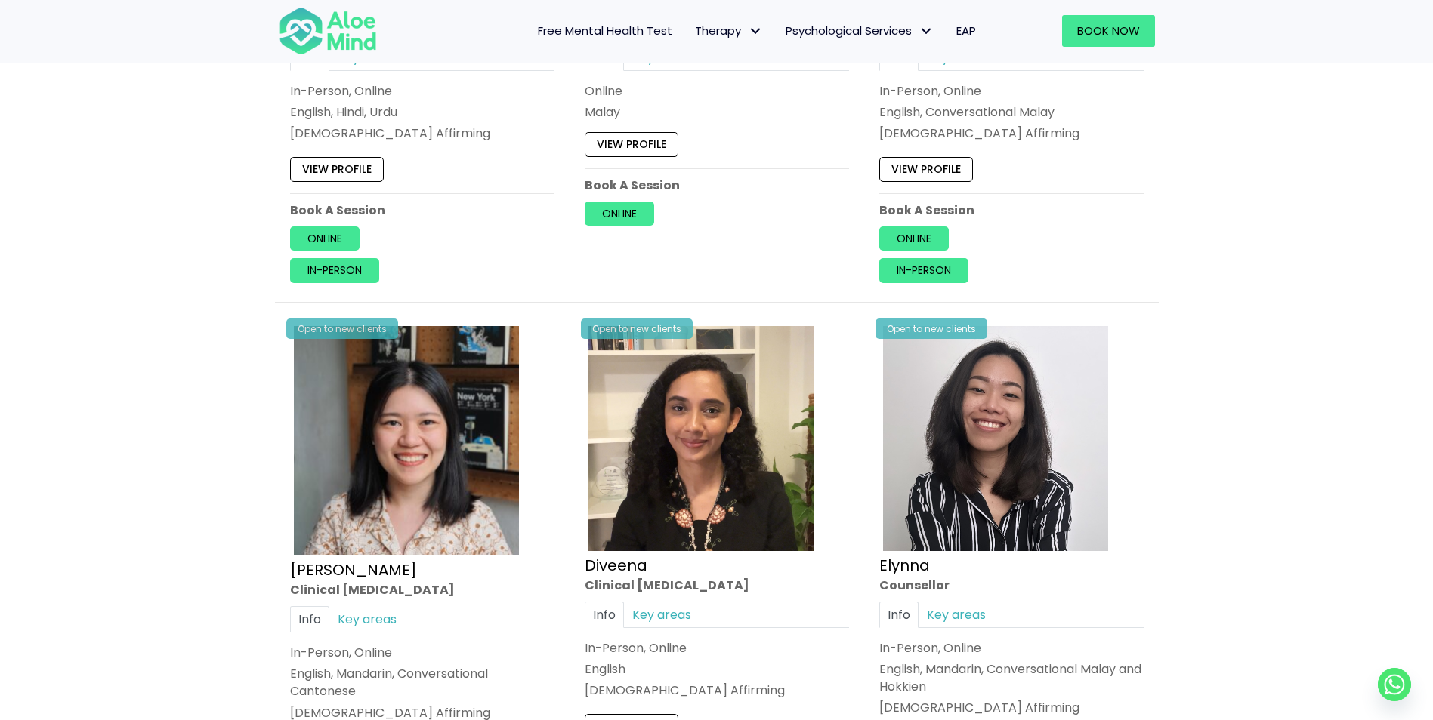
scroll to position [1672, 0]
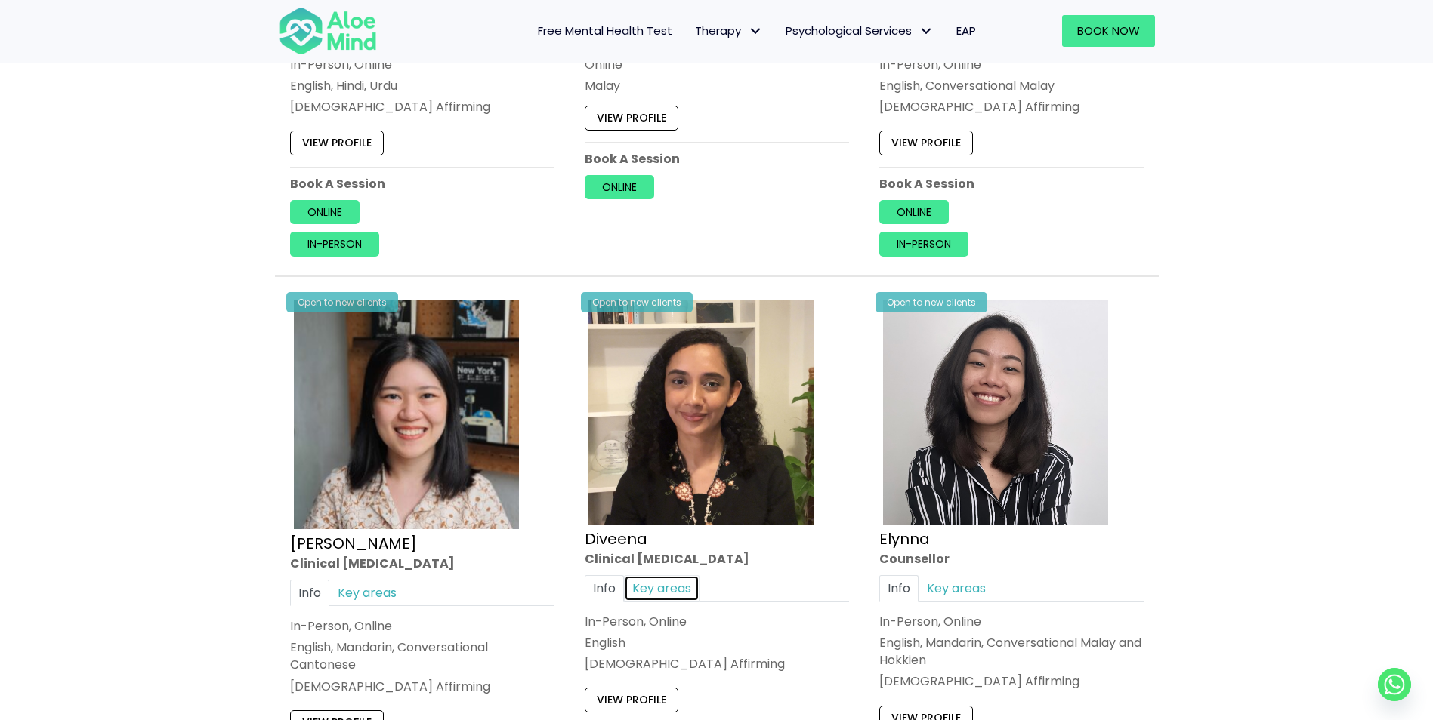
click at [674, 583] on link "Key areas" at bounding box center [662, 588] width 76 height 26
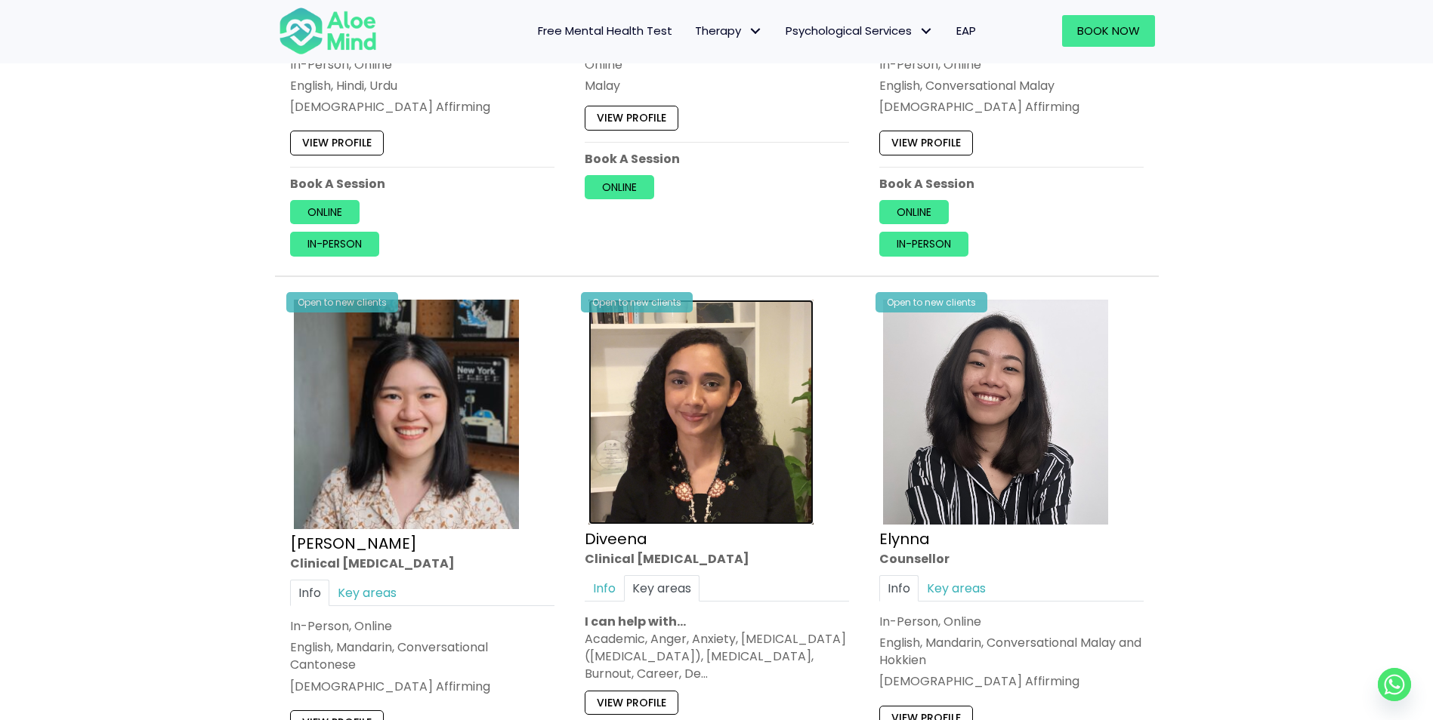
click at [671, 507] on img at bounding box center [700, 412] width 225 height 225
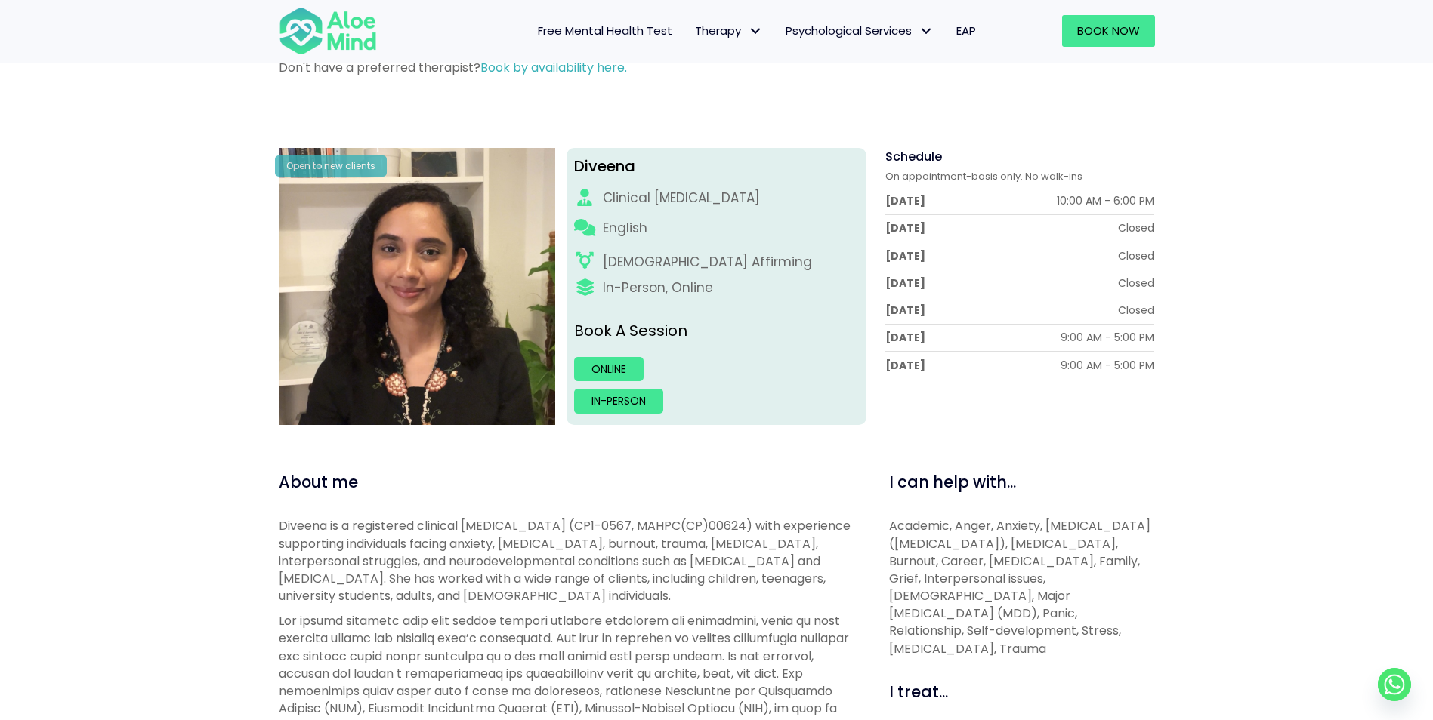
scroll to position [151, 0]
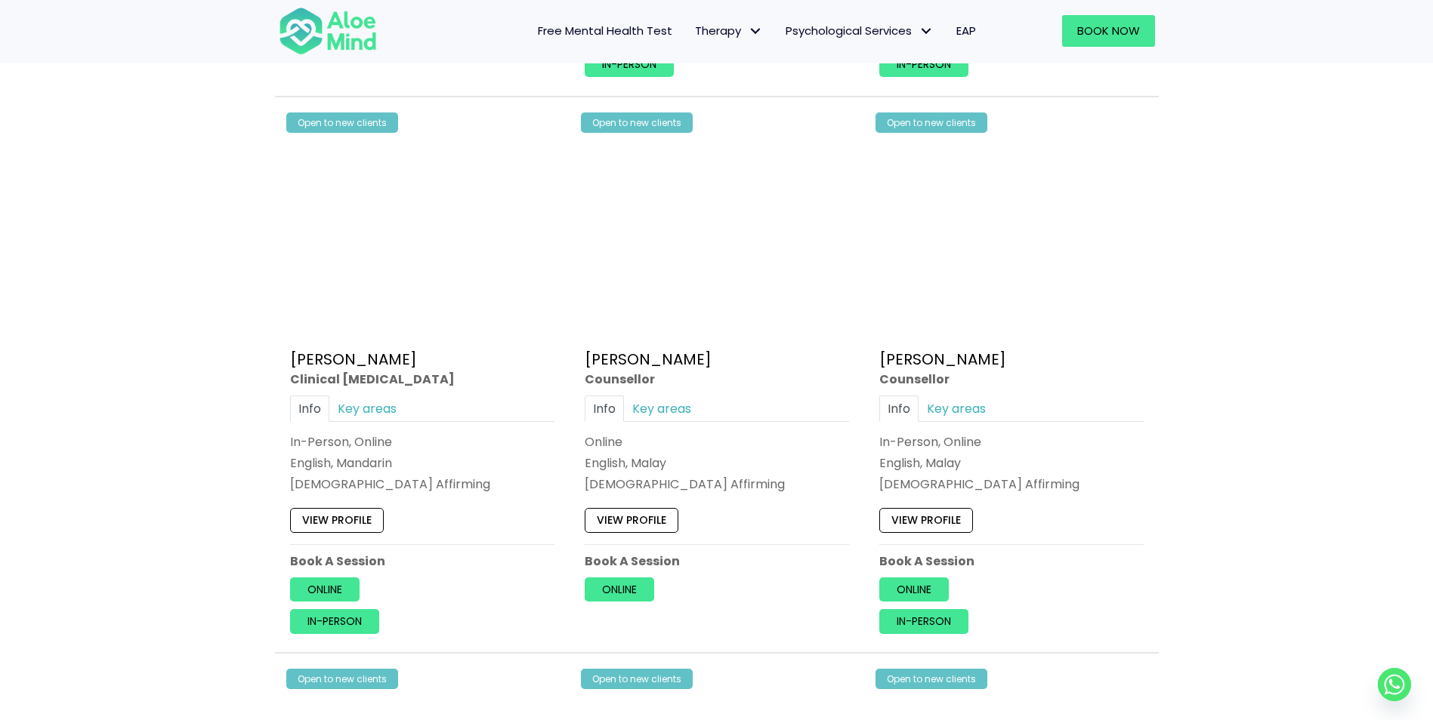
scroll to position [3638, 0]
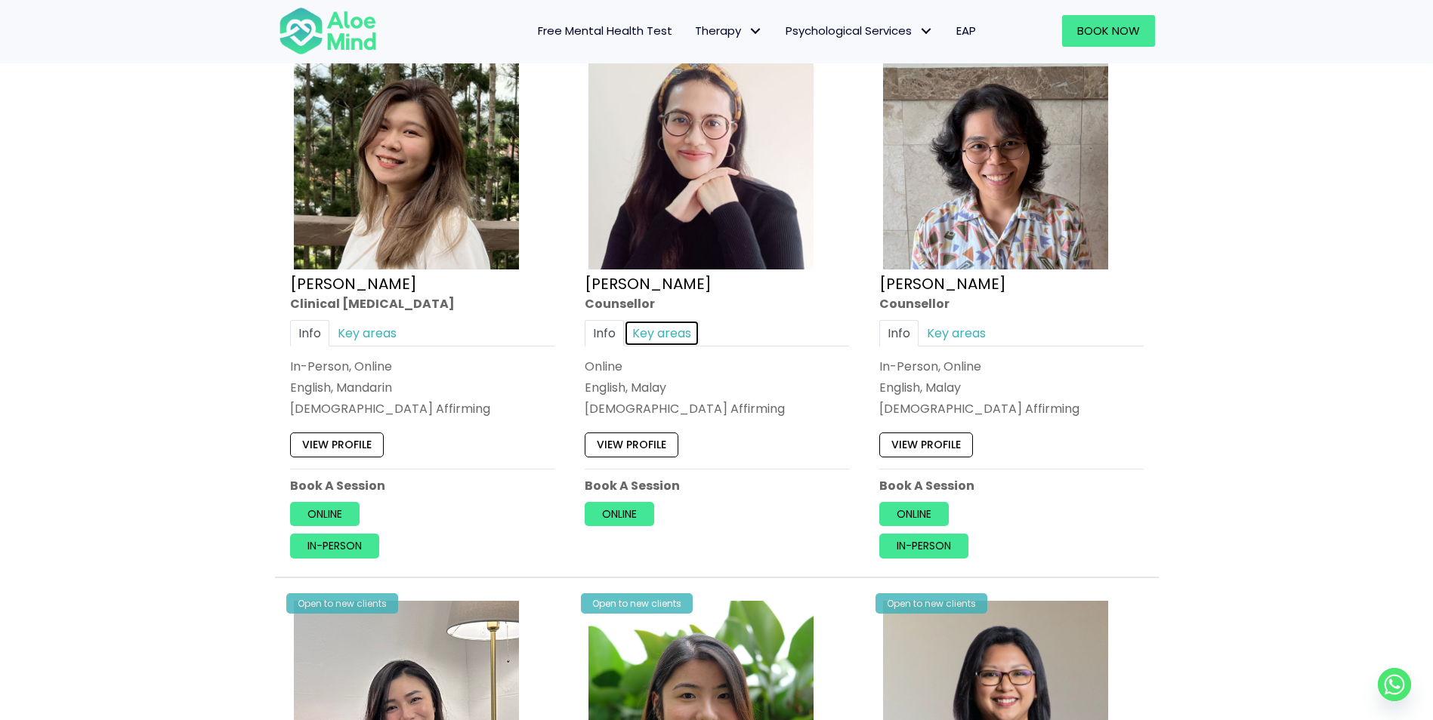
click at [640, 330] on link "Key areas" at bounding box center [662, 333] width 76 height 26
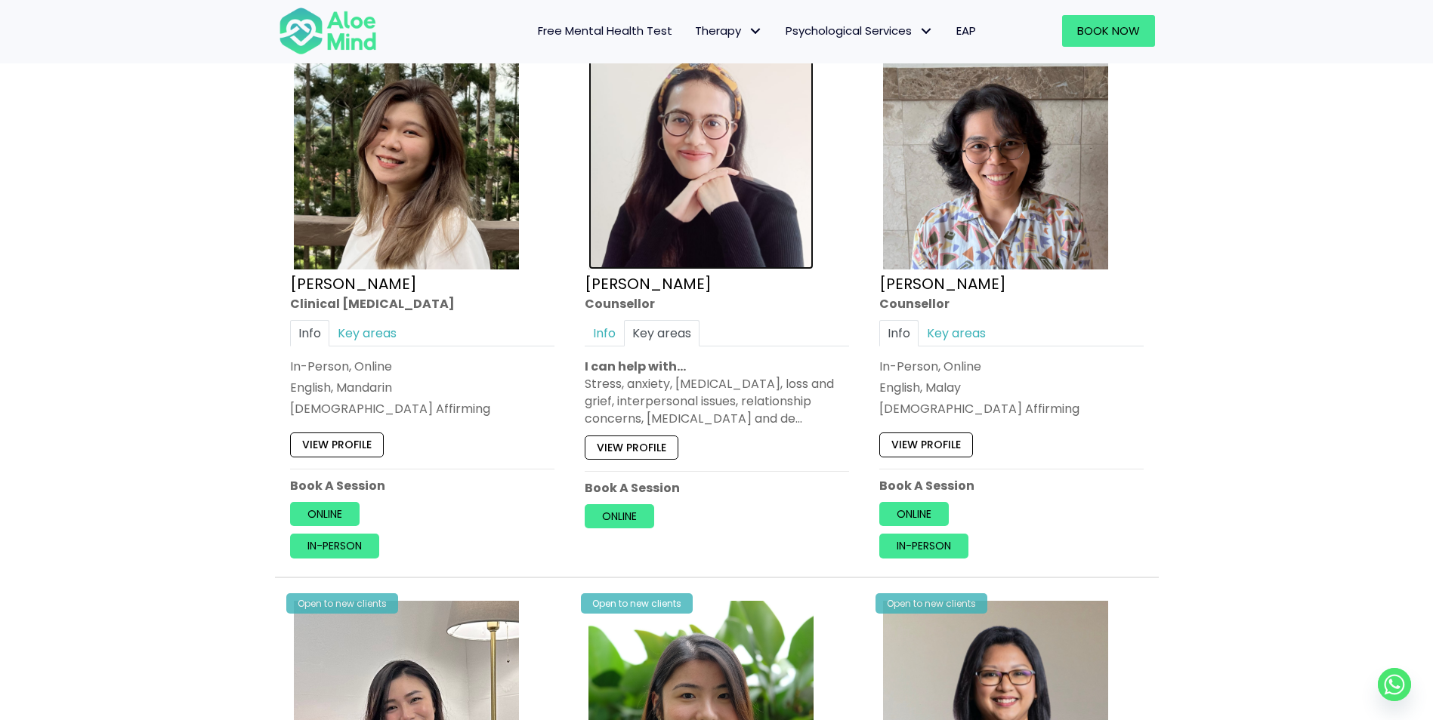
click at [615, 224] on img at bounding box center [700, 157] width 225 height 225
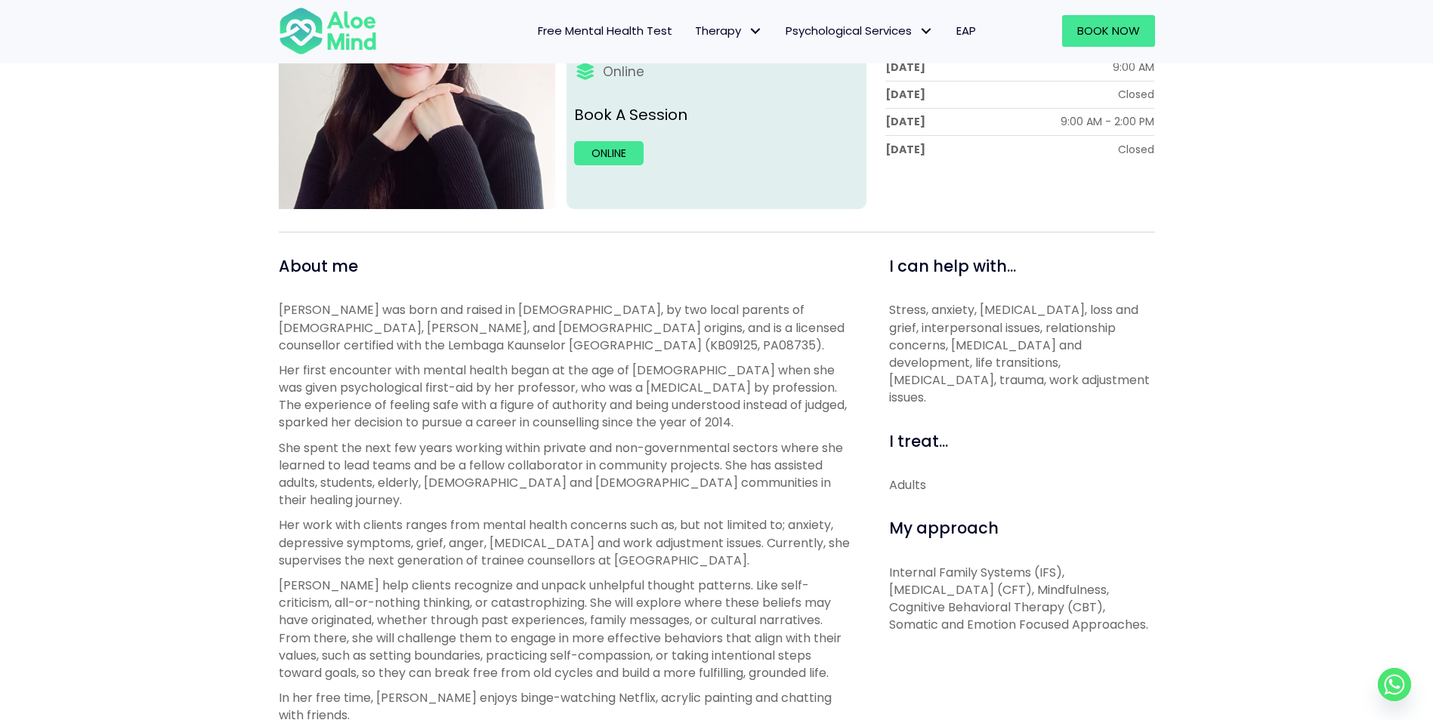
scroll to position [453, 0]
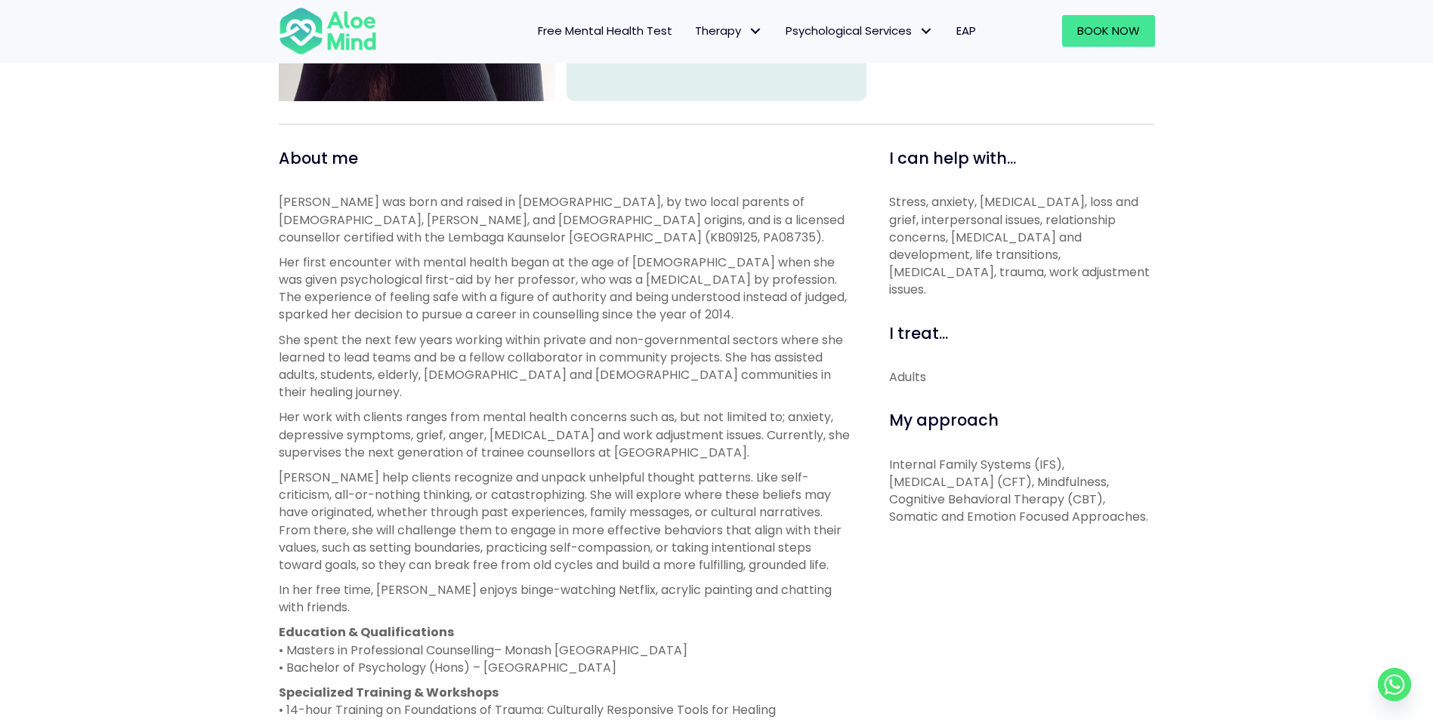
drag, startPoint x: 184, startPoint y: 425, endPoint x: 183, endPoint y: 417, distance: 8.4
drag, startPoint x: 183, startPoint y: 417, endPoint x: 159, endPoint y: 385, distance: 39.9
click at [159, 385] on div "Natasha Open to new clients Natasha Counsellor English, Malay LGBTQ Affirming O…" at bounding box center [716, 410] width 1433 height 1271
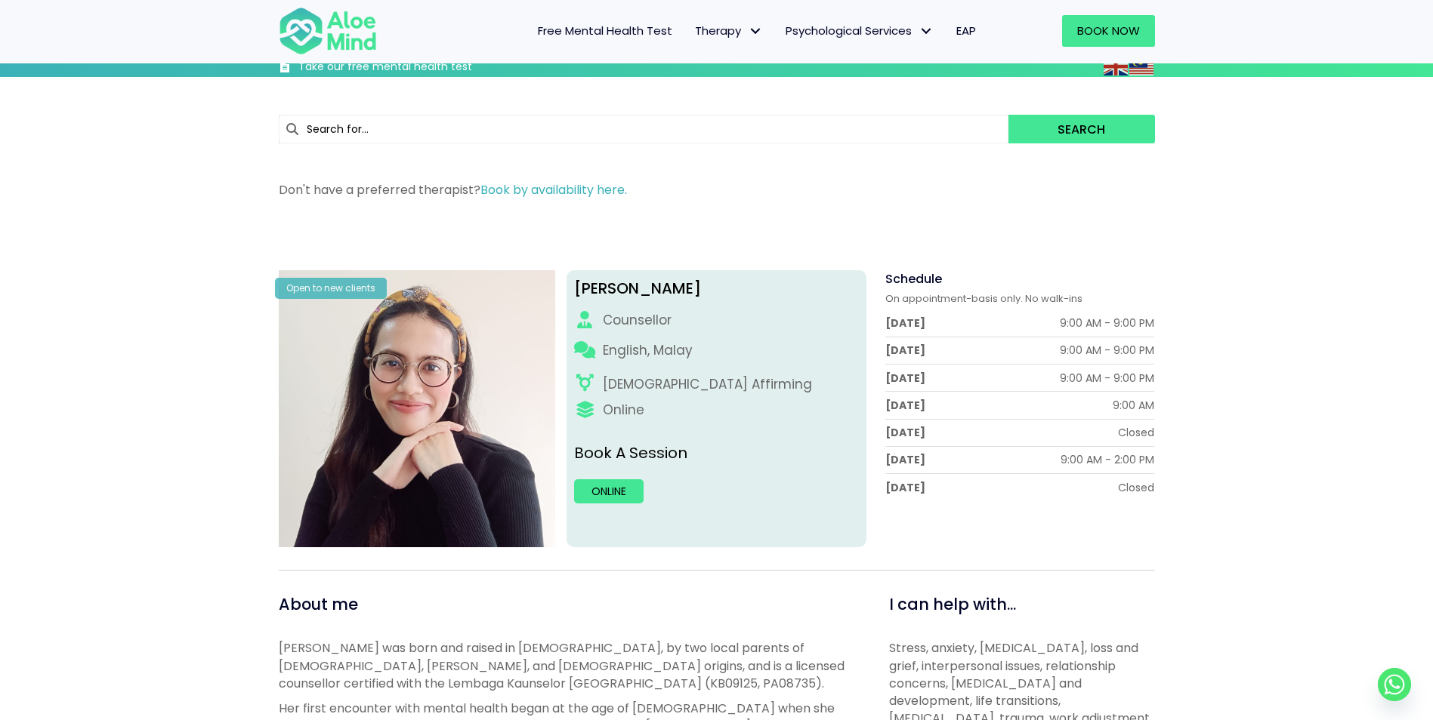
scroll to position [0, 0]
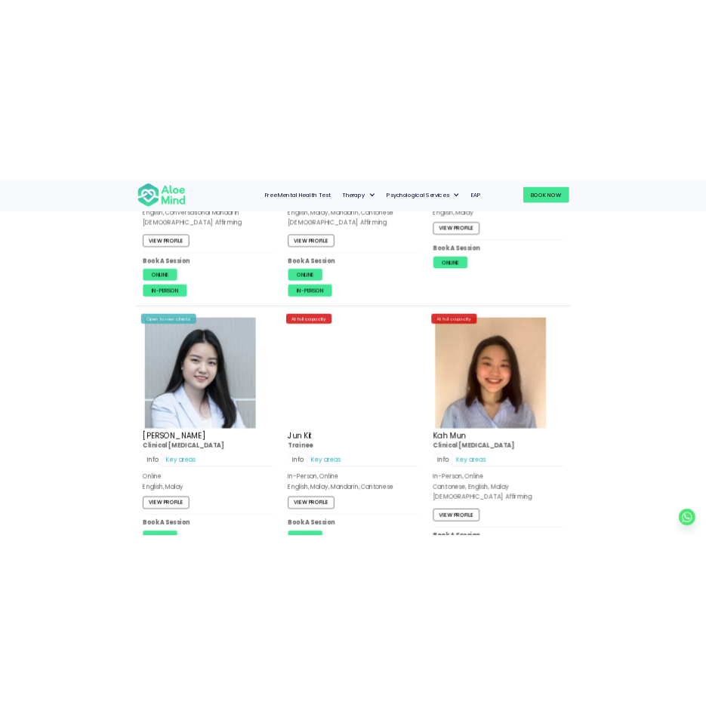
scroll to position [5088, 0]
